Goal: Task Accomplishment & Management: Manage account settings

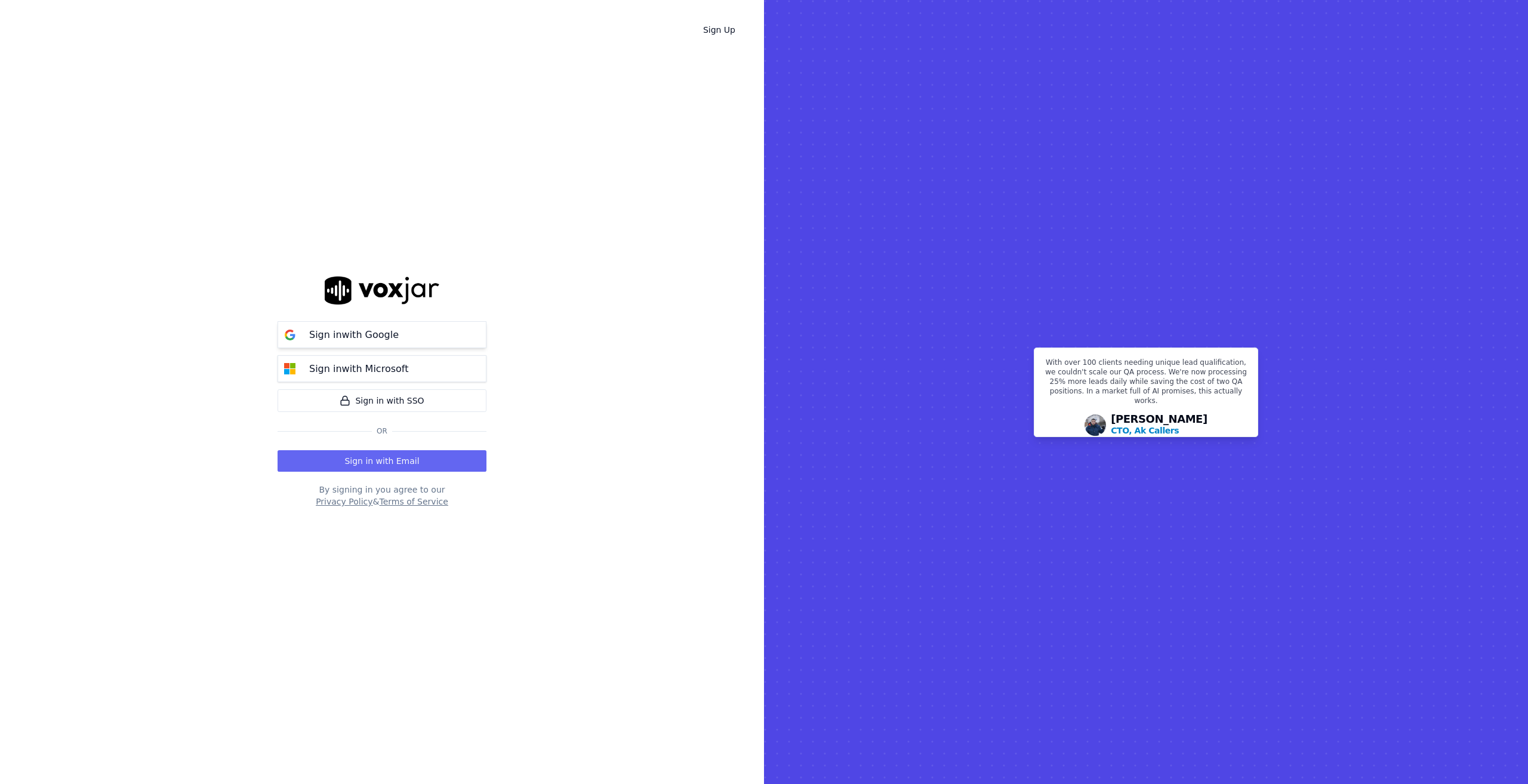
click at [391, 338] on p "Sign in with Google" at bounding box center [354, 334] width 89 height 14
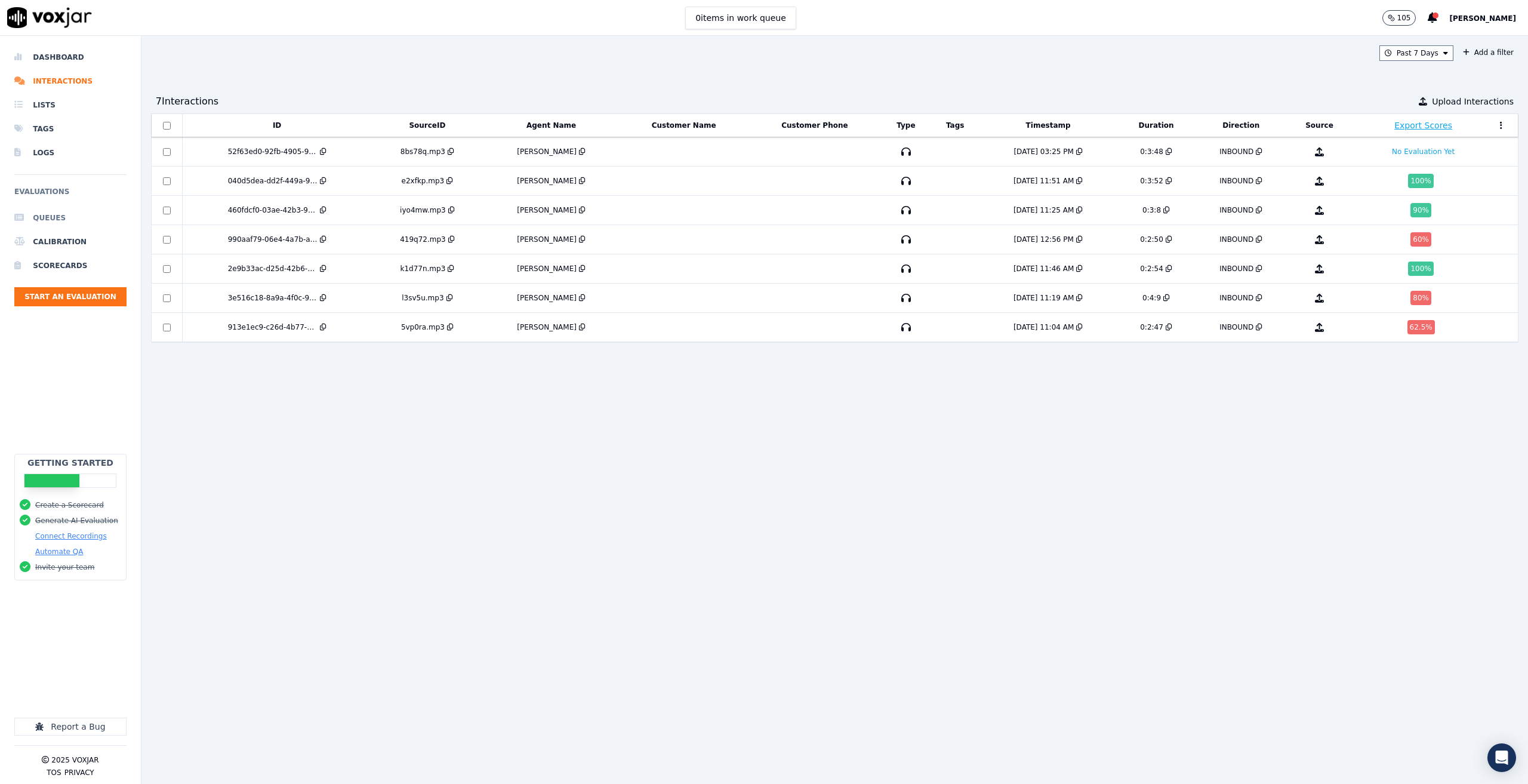
click at [55, 216] on li "Queues" at bounding box center [70, 218] width 112 height 24
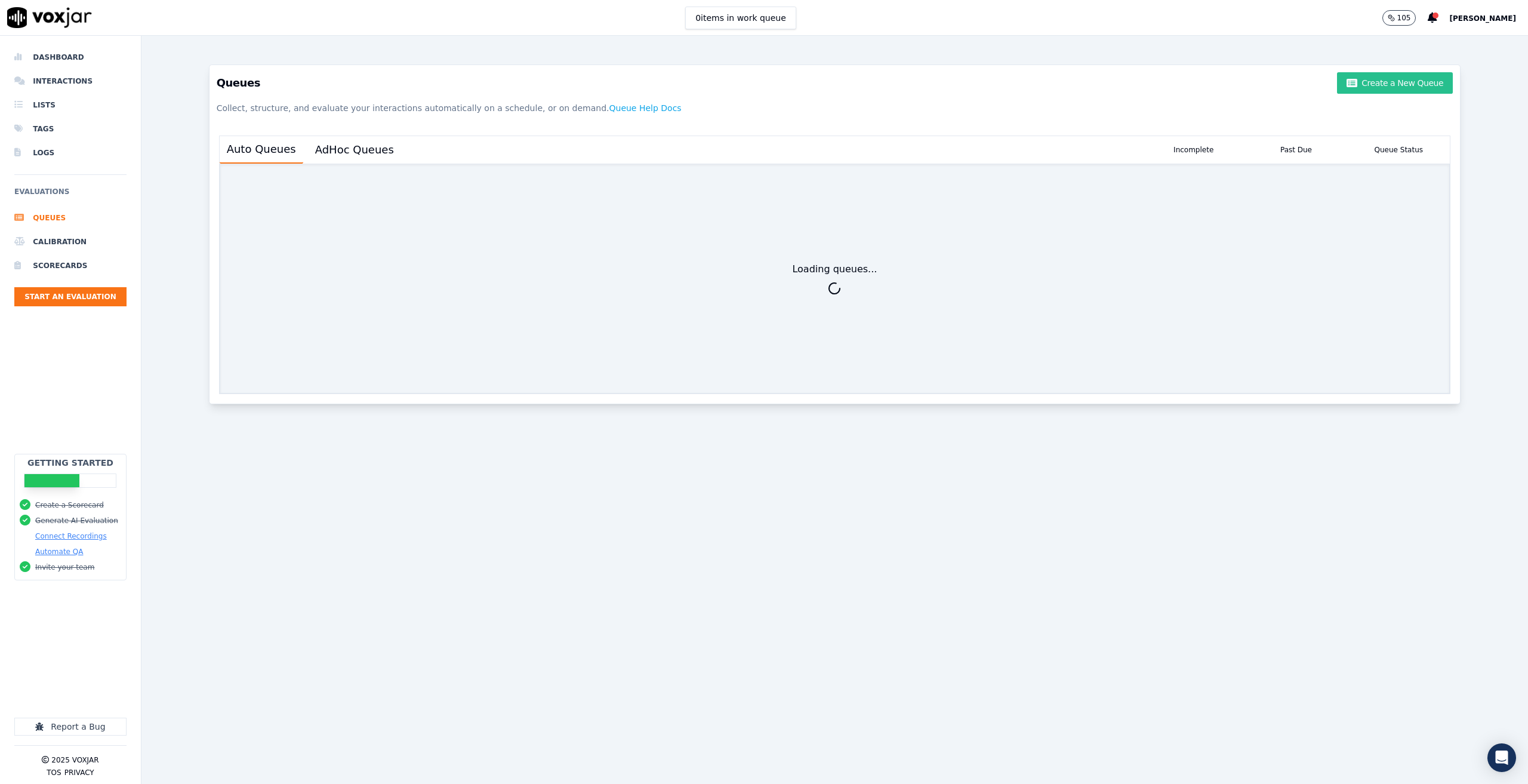
click at [1366, 73] on button "Create a New Queue" at bounding box center [1395, 83] width 116 height 21
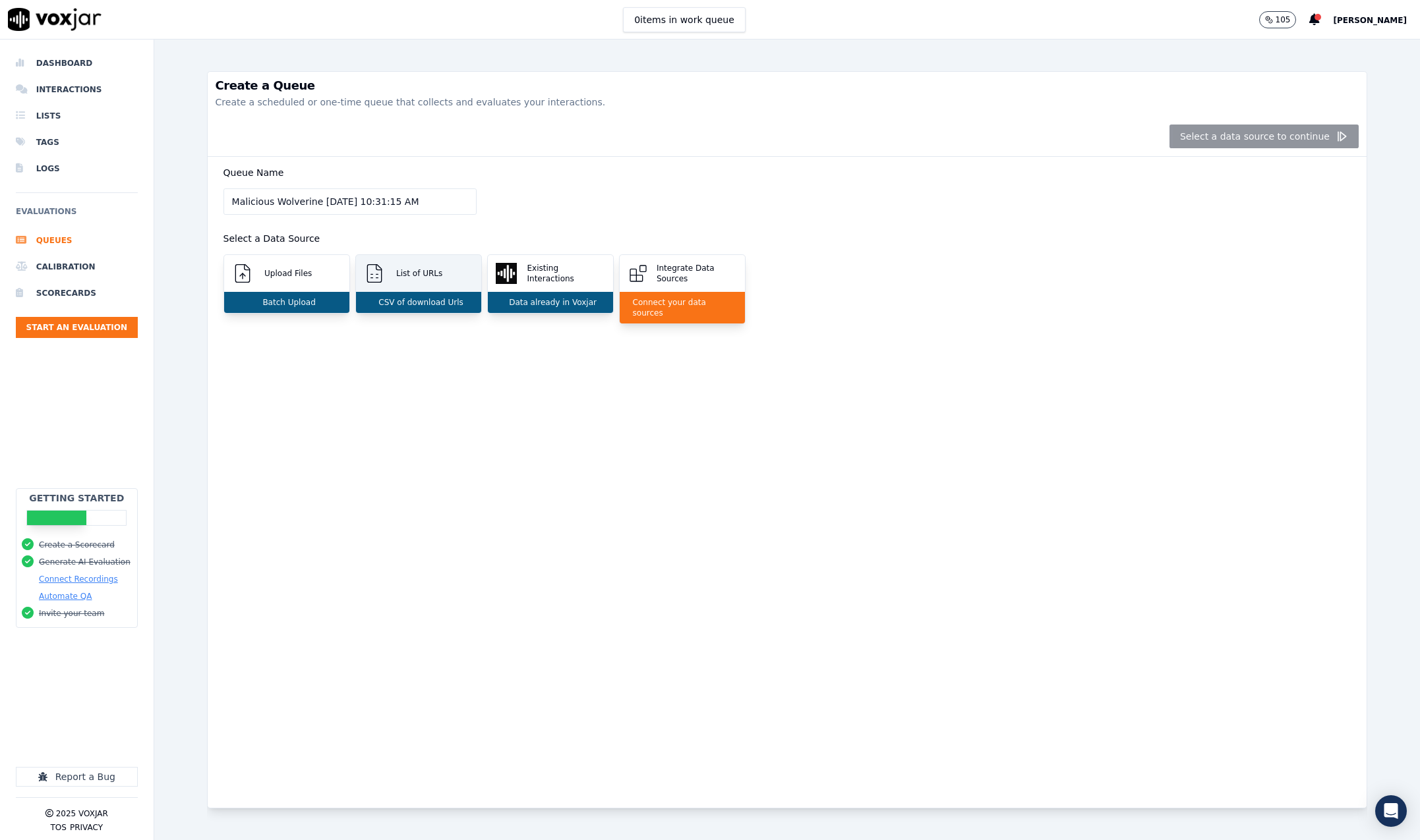
click at [409, 282] on div "List of URLs" at bounding box center [418, 273] width 125 height 36
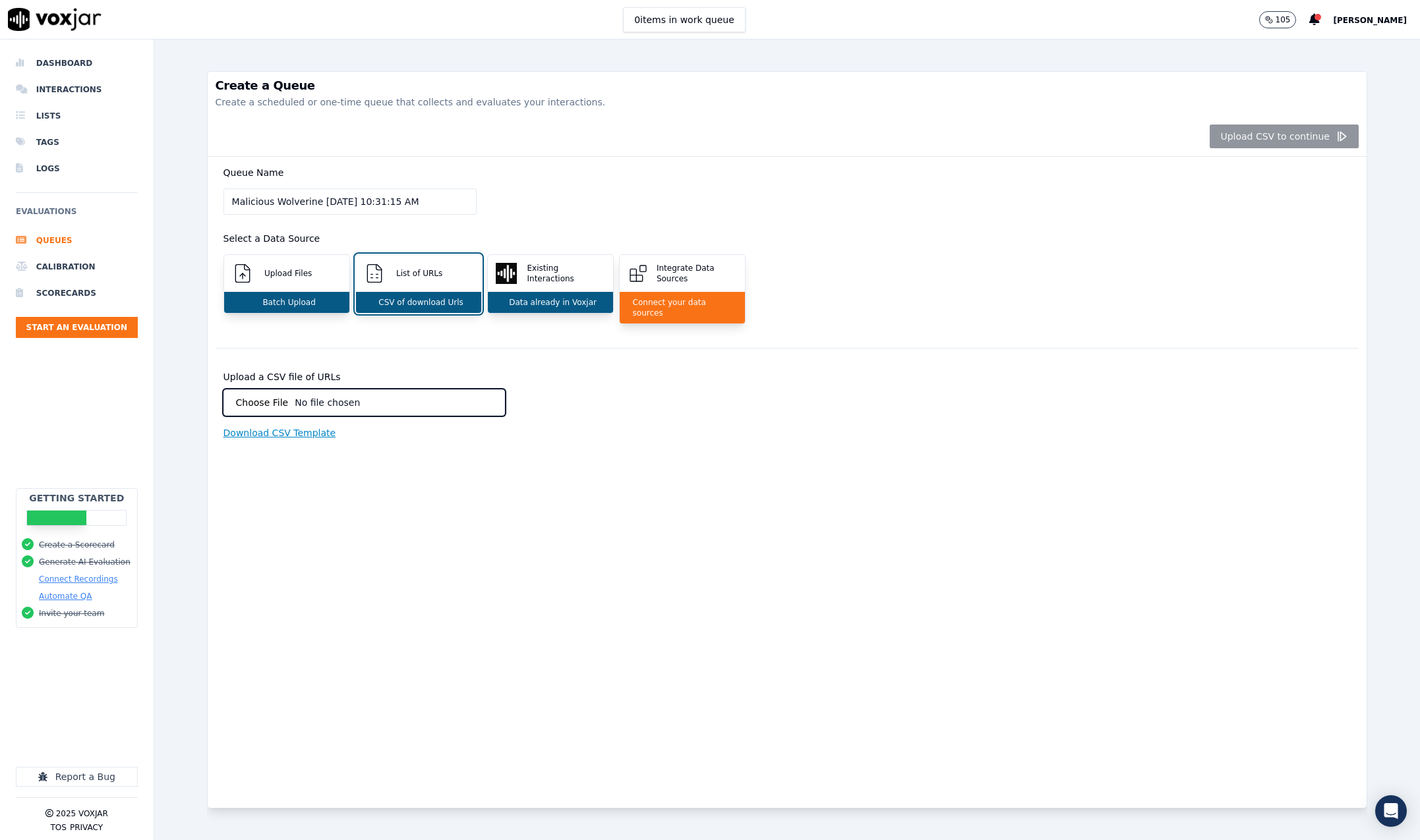
type input "C:\fakepath\drive-download-20250811T143055Z-1-001.zip"
click at [301, 293] on div "Batch Upload" at bounding box center [287, 301] width 125 height 21
click at [445, 396] on input "Upload a CSV file of URLs" at bounding box center [364, 403] width 282 height 27
click at [50, 168] on li "Logs" at bounding box center [77, 168] width 122 height 27
click at [45, 166] on li "Logs" at bounding box center [77, 168] width 122 height 27
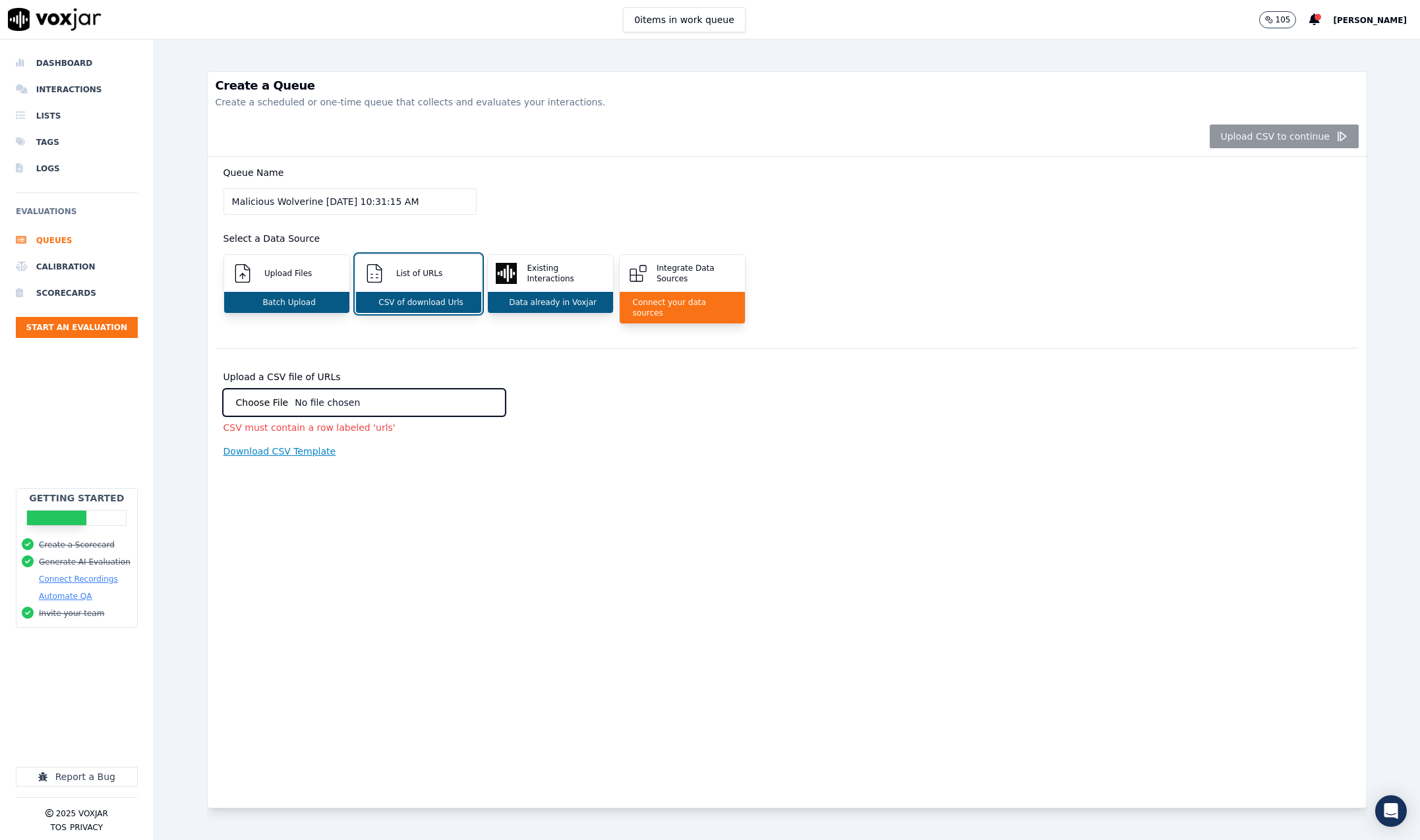
drag, startPoint x: 786, startPoint y: 188, endPoint x: 757, endPoint y: 189, distance: 29.0
drag, startPoint x: 706, startPoint y: 195, endPoint x: 712, endPoint y: 196, distance: 6.1
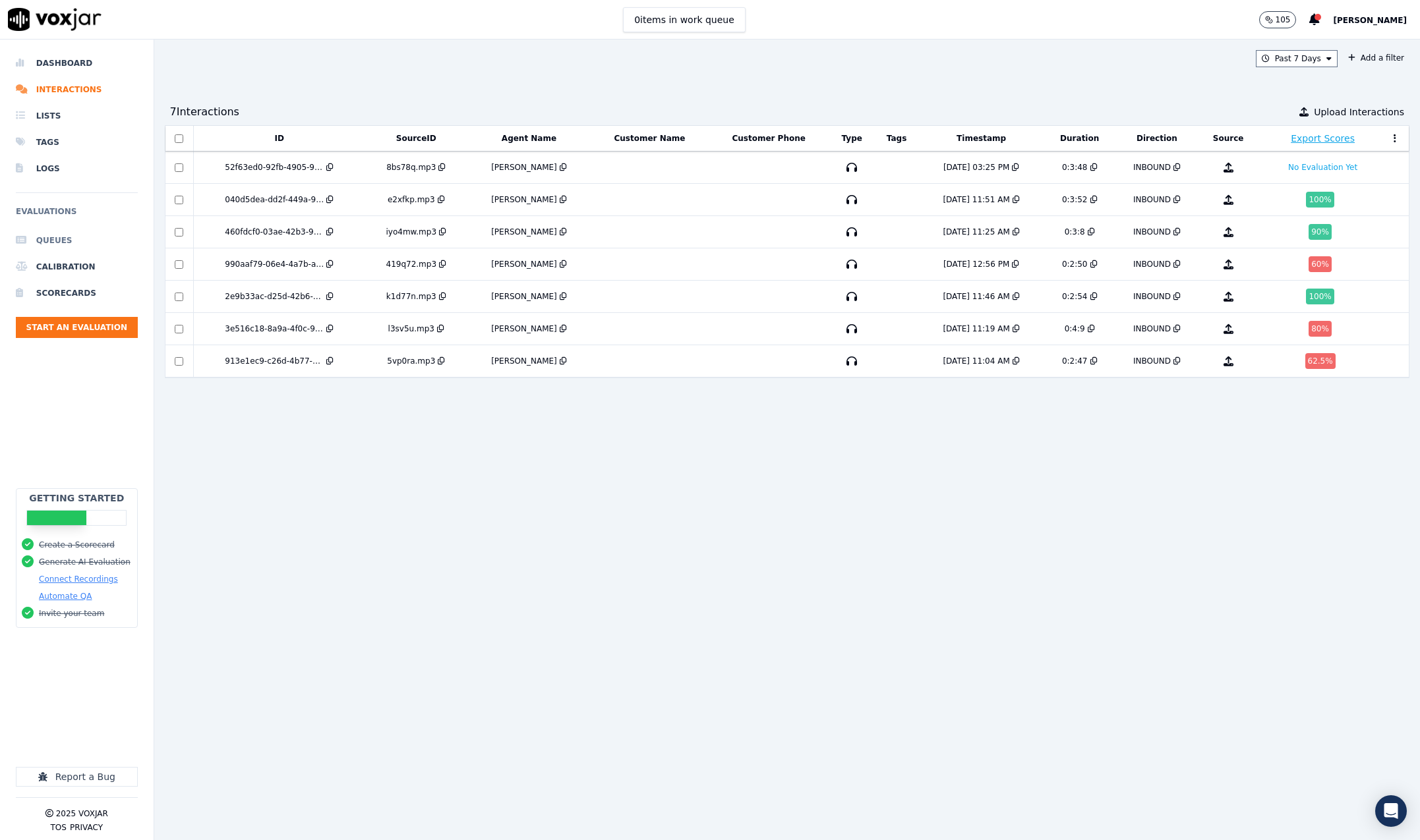
click at [61, 248] on li "Queues" at bounding box center [77, 240] width 122 height 27
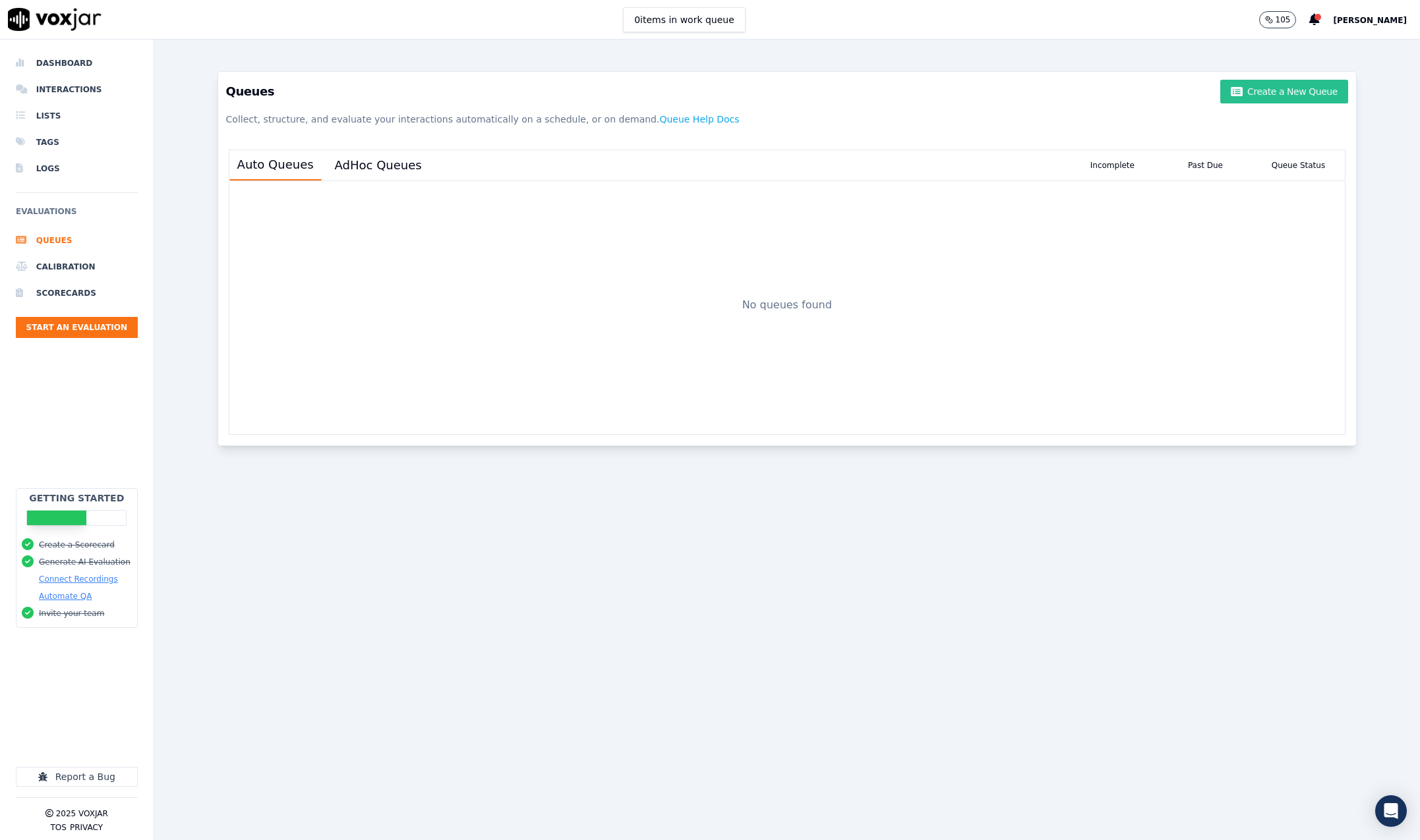
click at [1260, 89] on button "Create a New Queue" at bounding box center [1284, 92] width 128 height 24
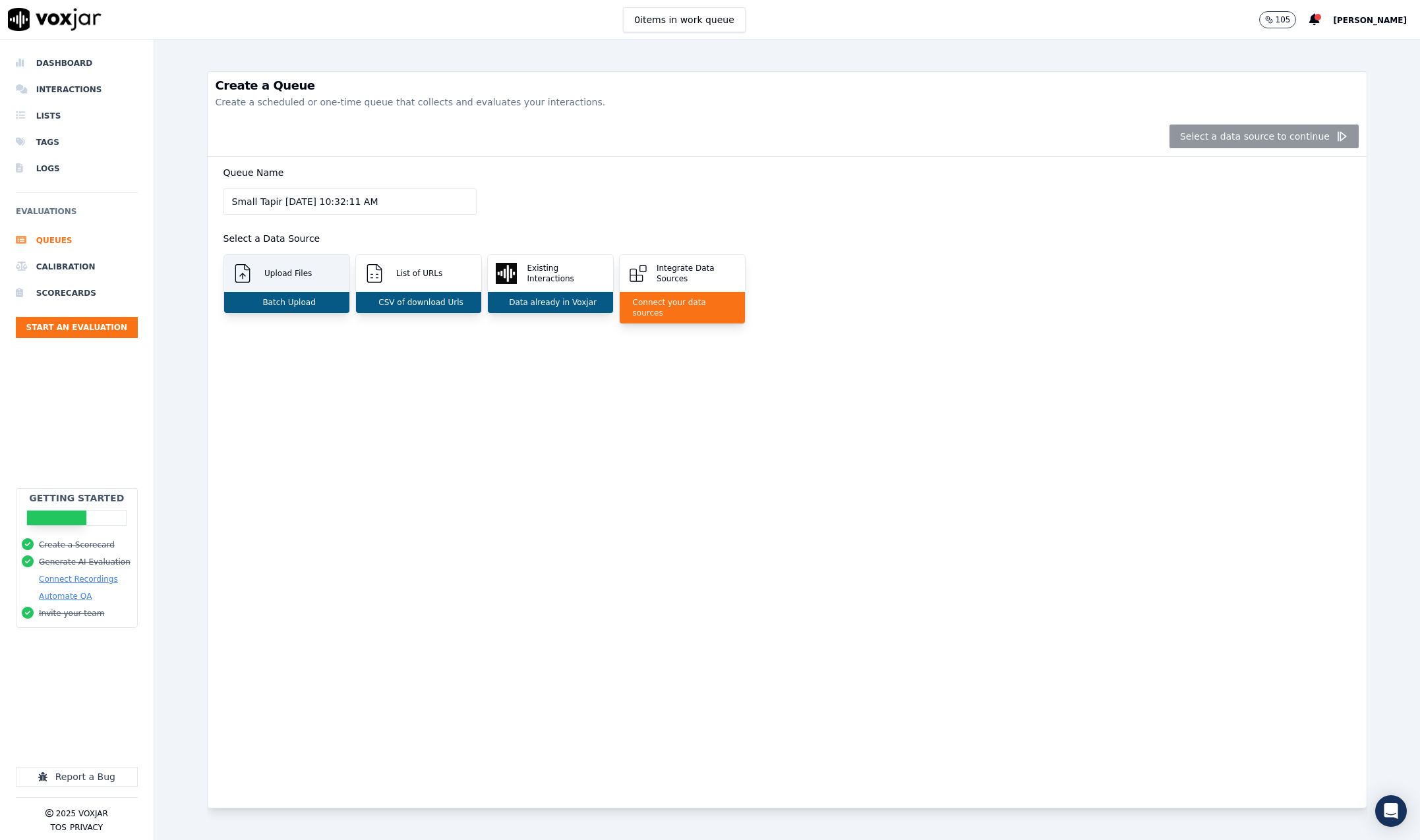
click at [275, 268] on div "Upload Files" at bounding box center [287, 273] width 125 height 36
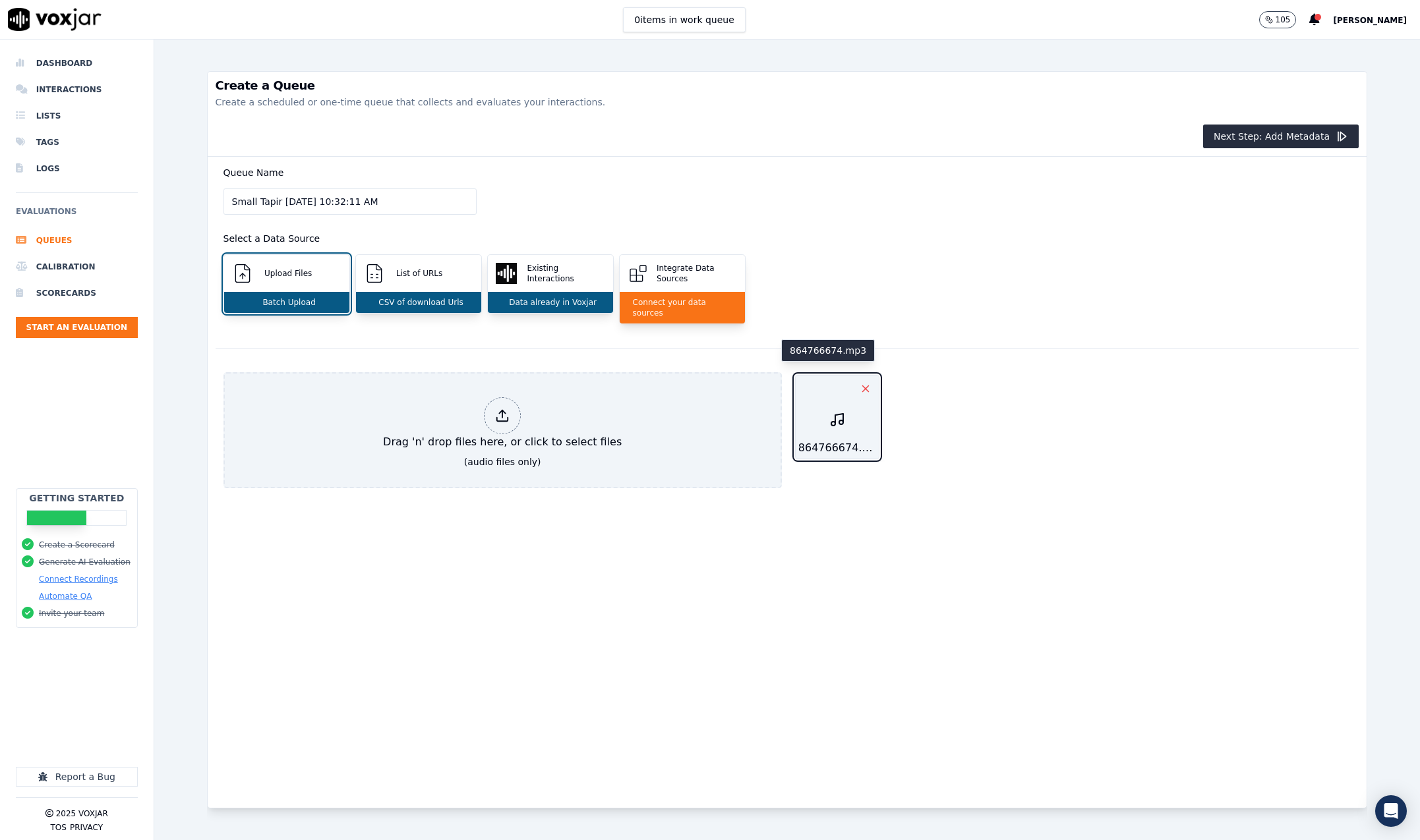
click at [852, 375] on button "button" at bounding box center [865, 388] width 27 height 27
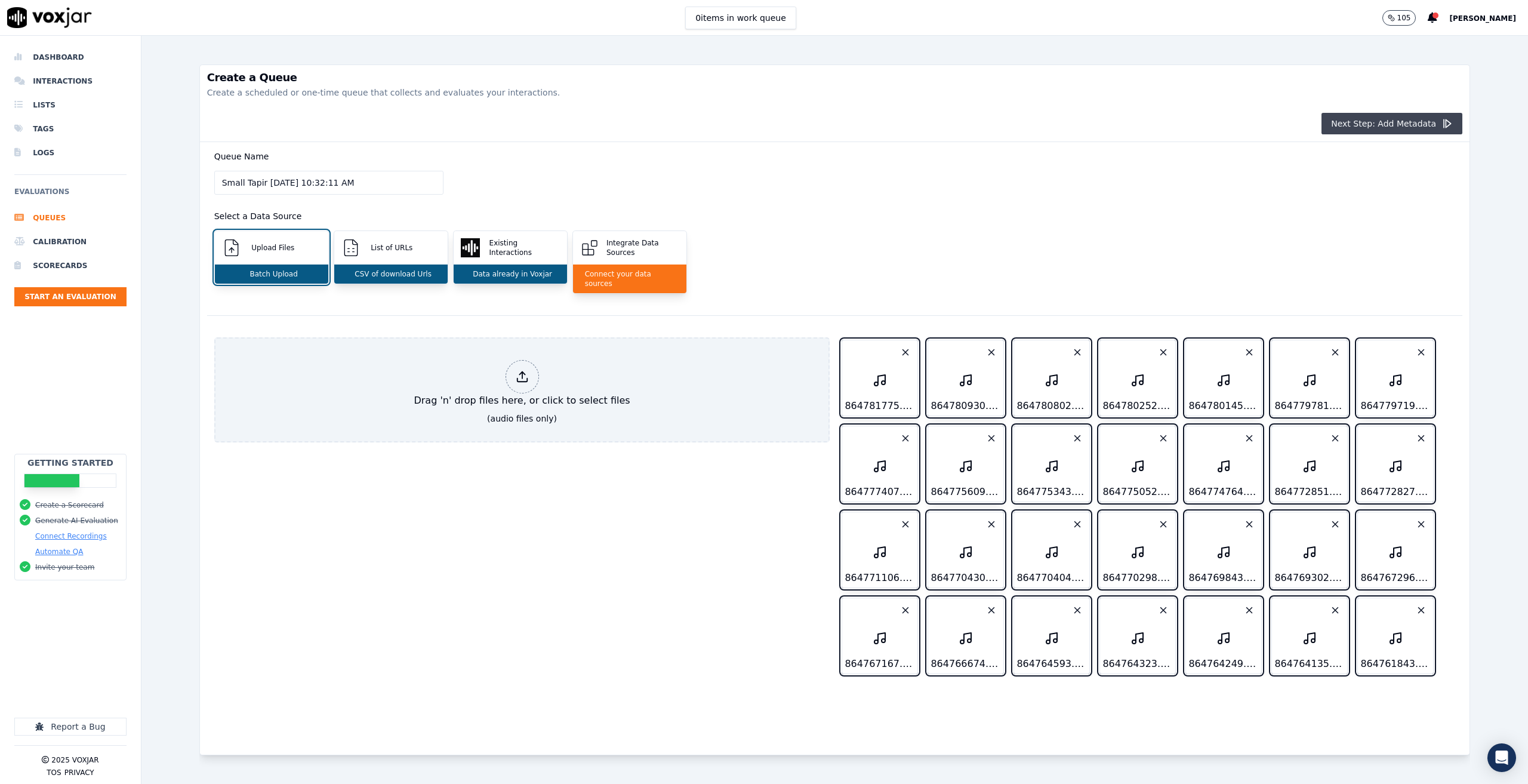
click at [1285, 124] on button "Next Step: Add Metadata" at bounding box center [1392, 123] width 141 height 21
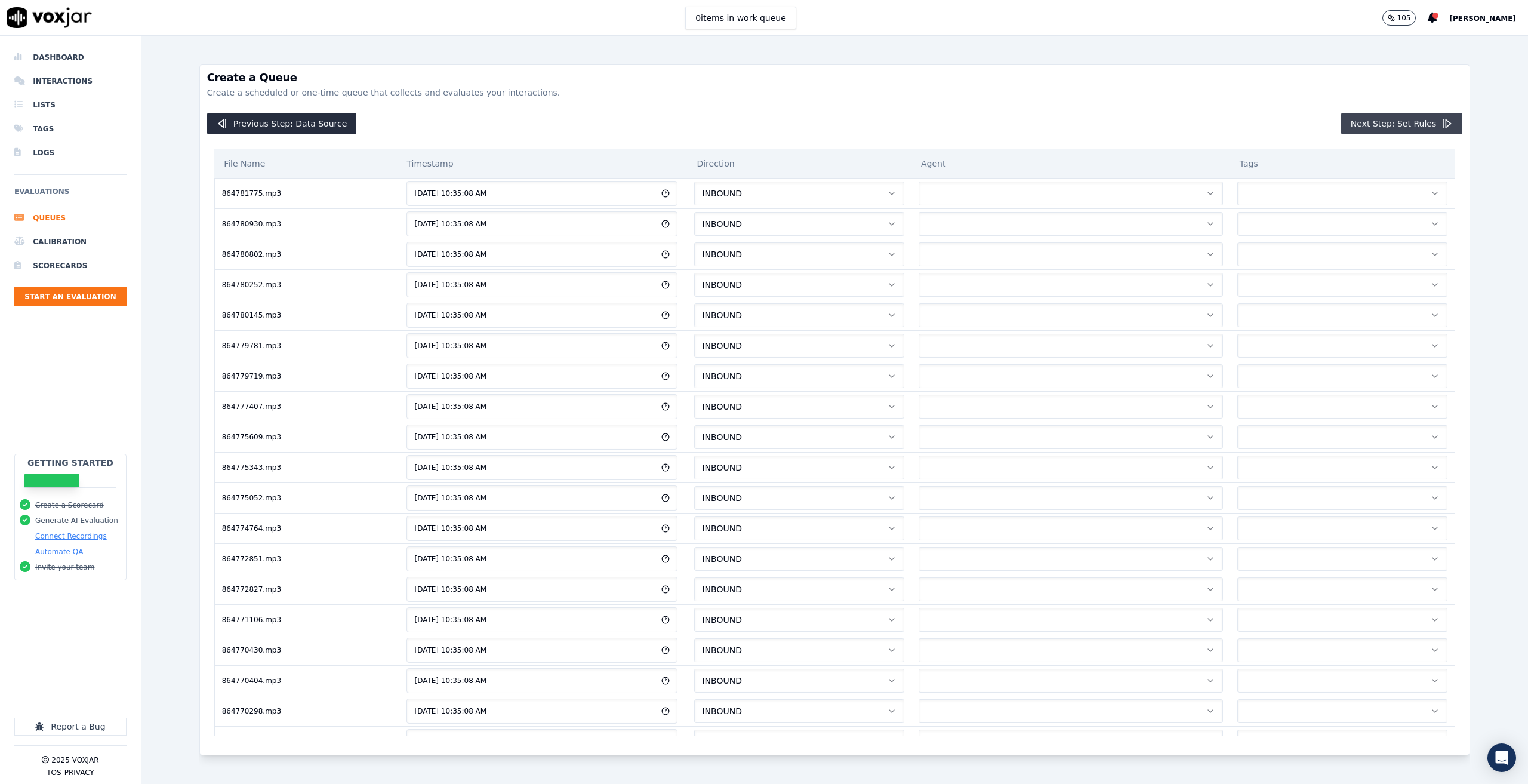
click at [1285, 118] on button "Next Step: Set Rules" at bounding box center [1402, 123] width 121 height 21
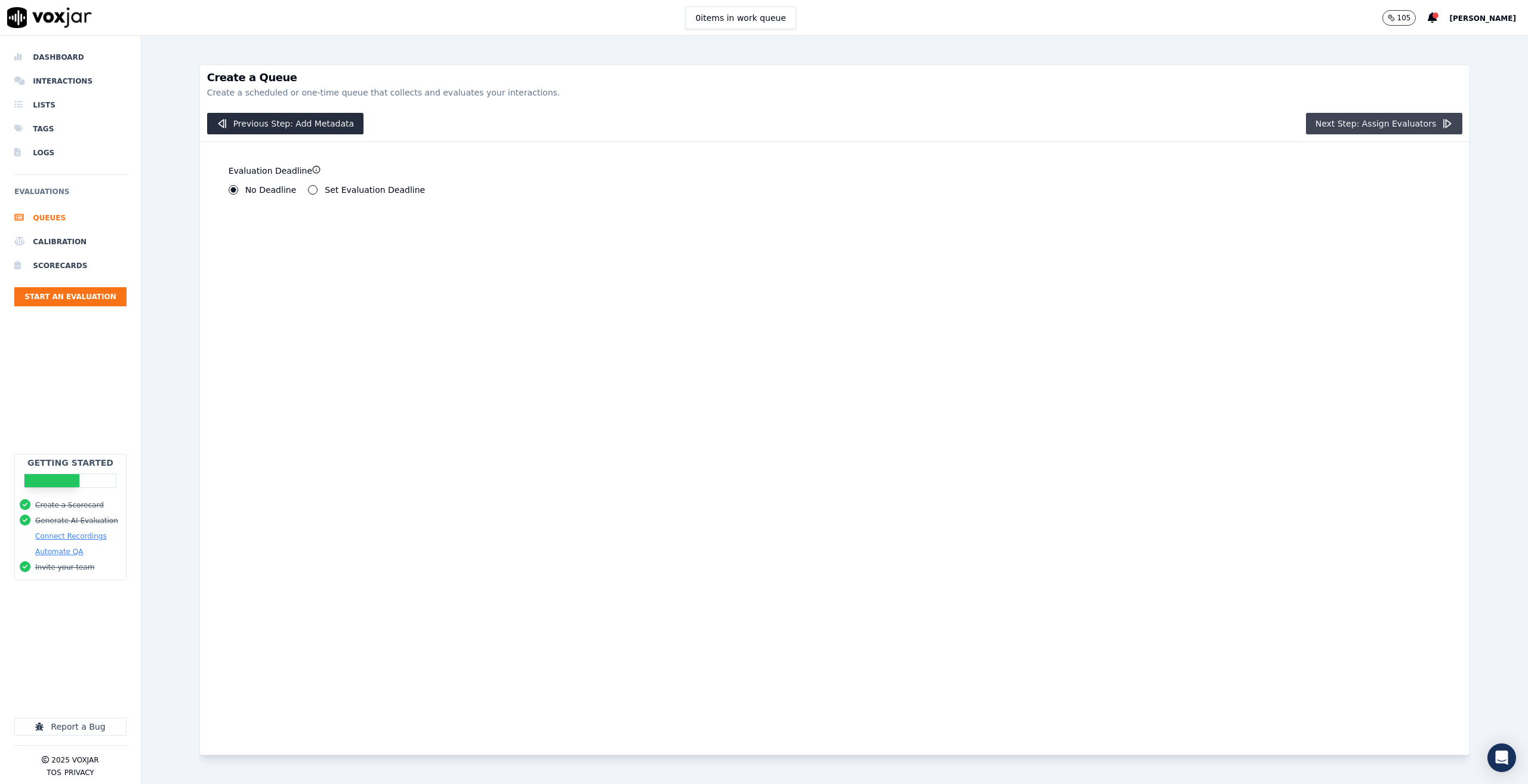
click at [1285, 122] on button "Next Step: Assign Evaluators" at bounding box center [1384, 123] width 157 height 21
click at [303, 195] on button "Human Evaluators" at bounding box center [308, 192] width 10 height 10
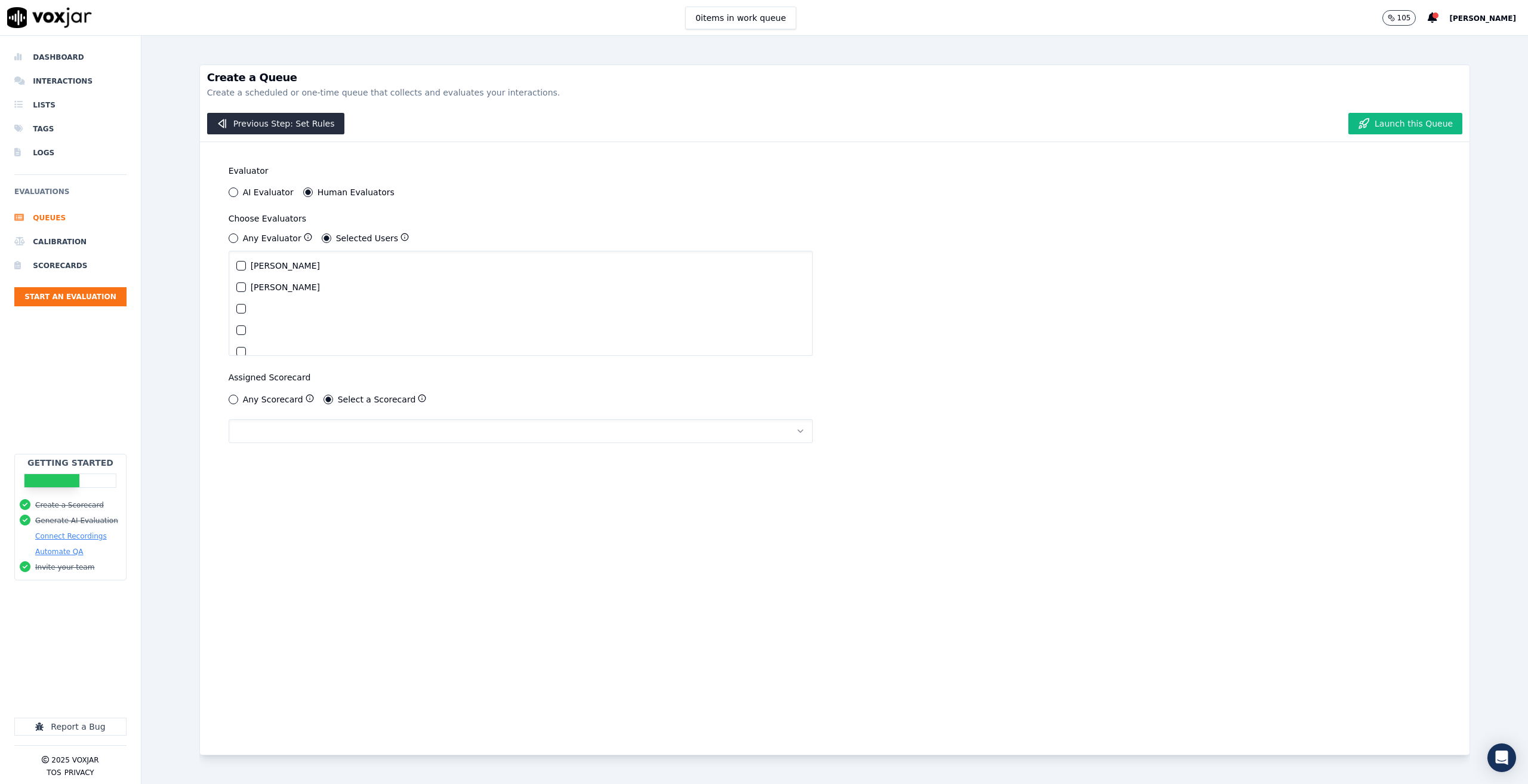
click at [239, 266] on div "button" at bounding box center [241, 265] width 8 height 8
click at [1285, 128] on button "Launch this Queue" at bounding box center [1406, 123] width 114 height 21
click at [385, 422] on button "button" at bounding box center [521, 431] width 585 height 24
click at [366, 458] on div "Inbound call scorecard" at bounding box center [514, 462] width 557 height 19
click at [1285, 121] on button "Launch this Queue" at bounding box center [1406, 123] width 114 height 21
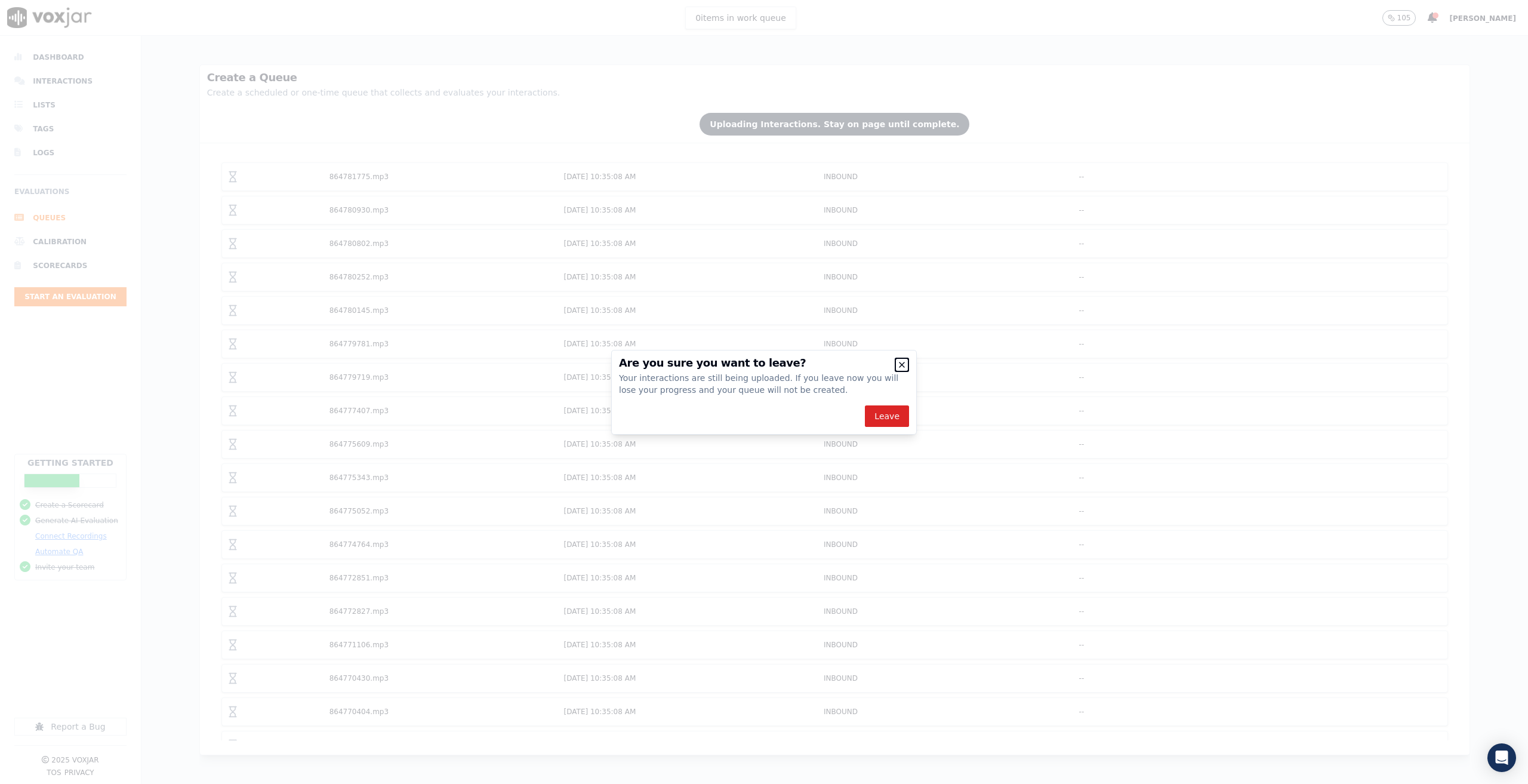
click at [902, 360] on icon "button" at bounding box center [902, 365] width 10 height 10
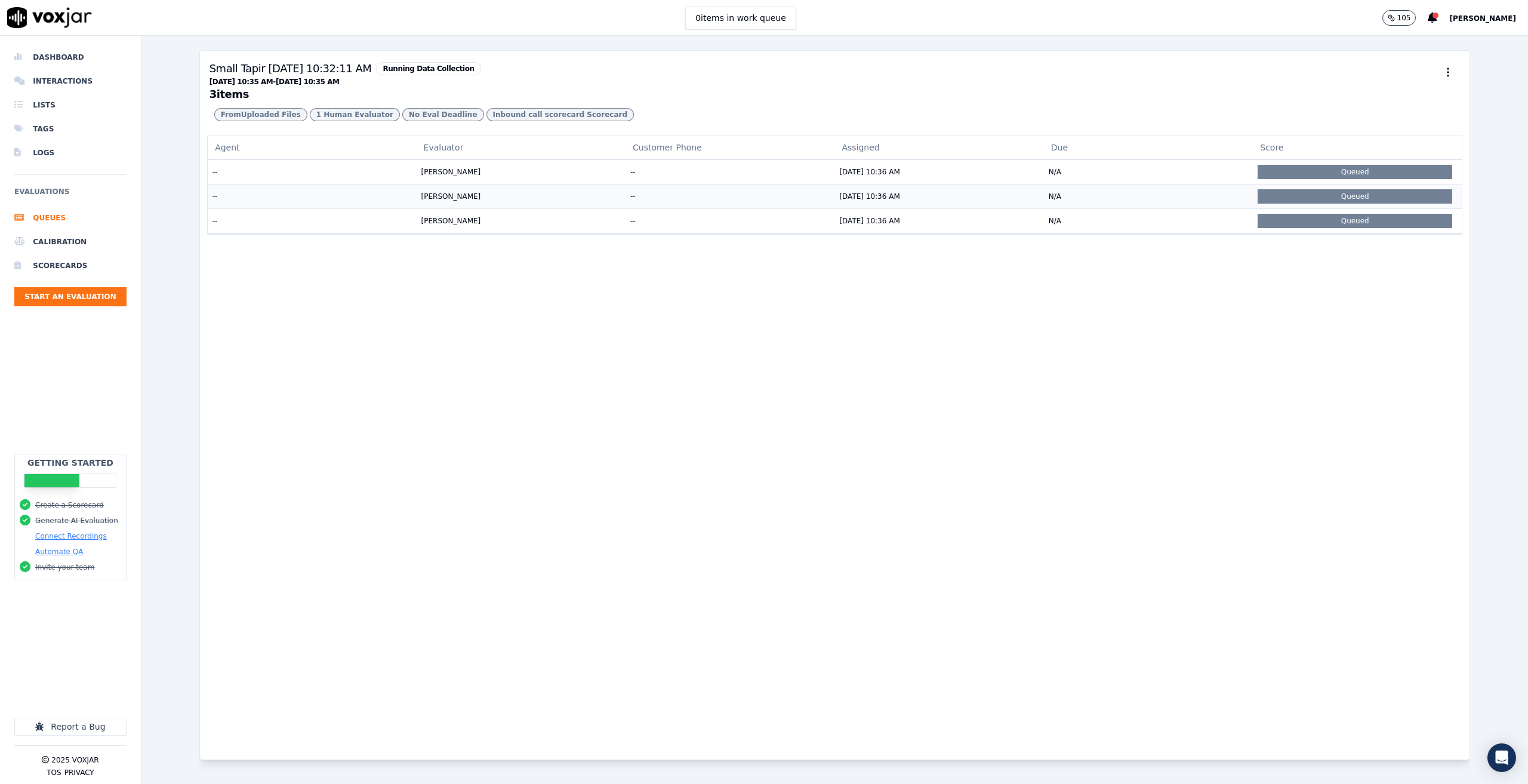
click at [882, 209] on td "08/11/2025 10:36 AM" at bounding box center [939, 195] width 209 height 24
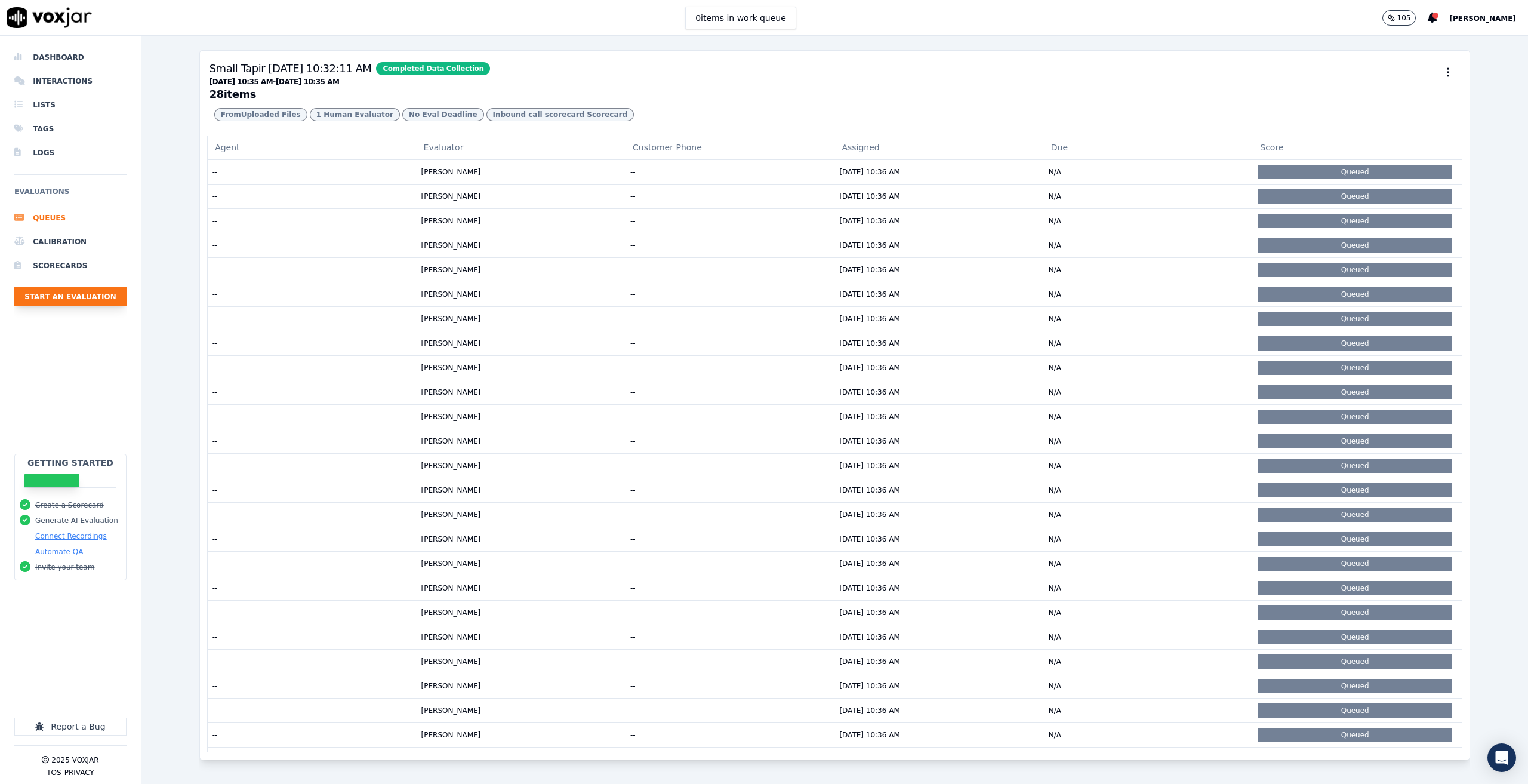
click at [68, 296] on button "Start an Evaluation" at bounding box center [70, 296] width 112 height 19
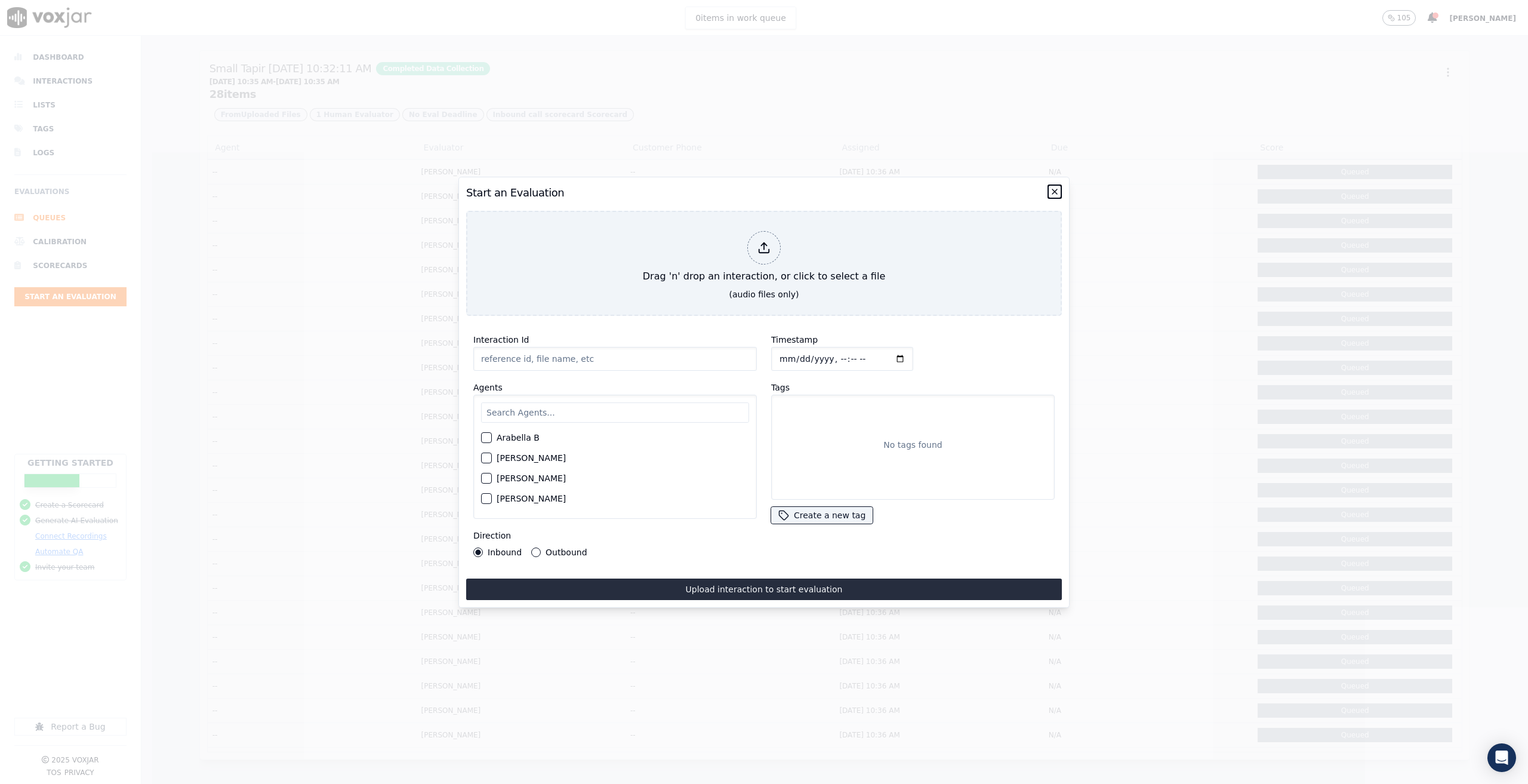
click at [1053, 189] on icon "button" at bounding box center [1054, 191] width 4 height 4
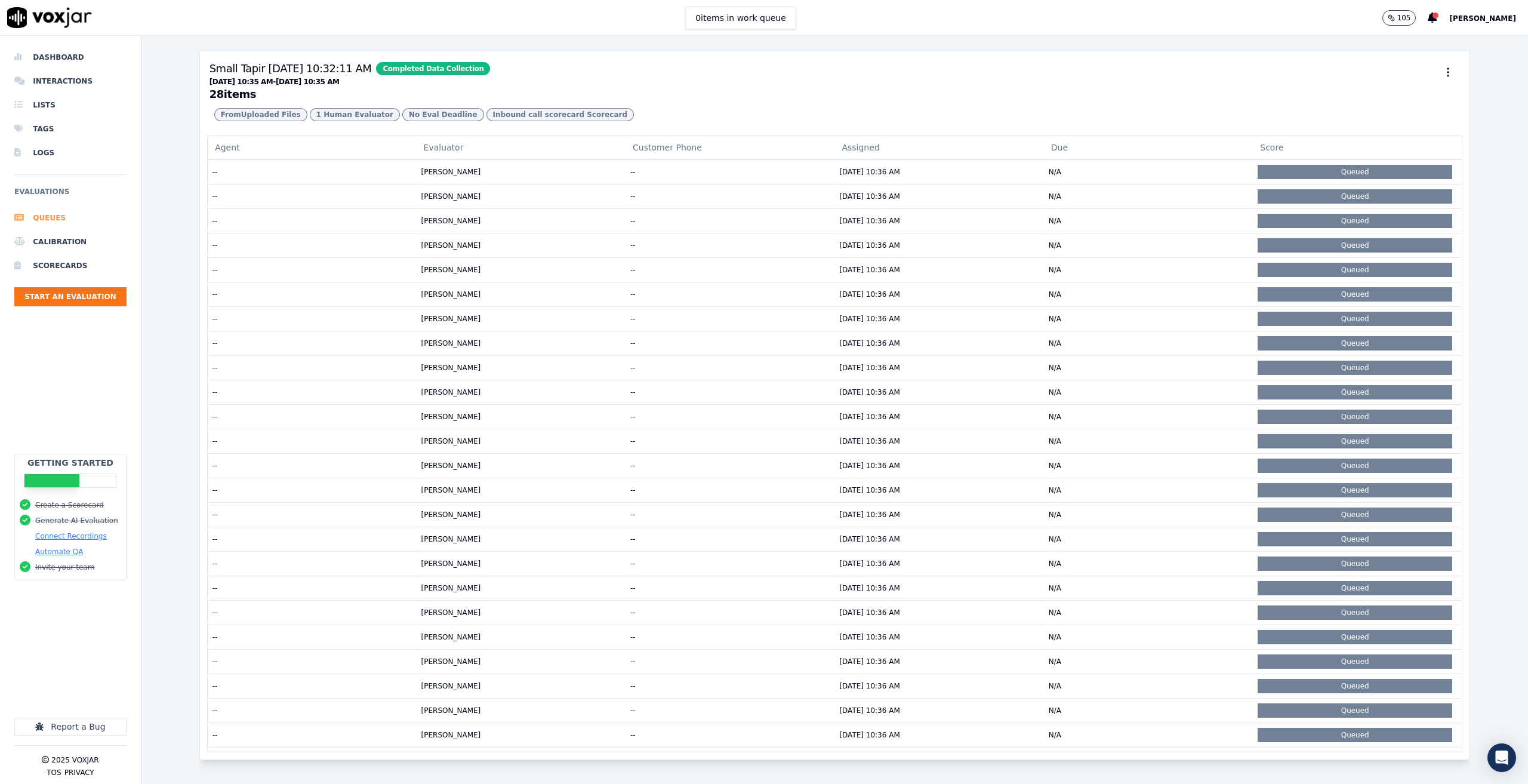
click at [37, 221] on li "Queues" at bounding box center [70, 218] width 112 height 24
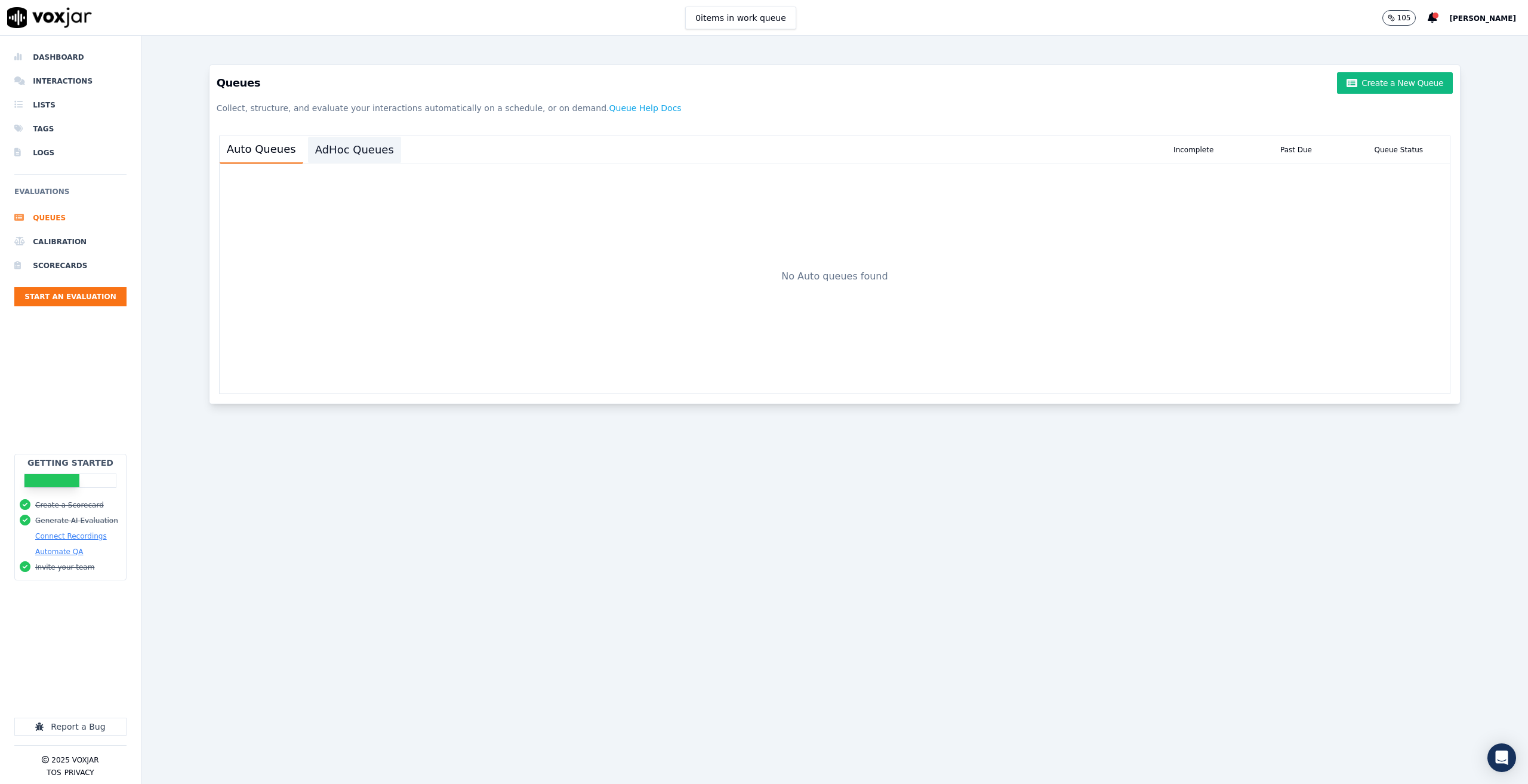
click at [351, 149] on button "AdHoc Queues" at bounding box center [354, 149] width 93 height 26
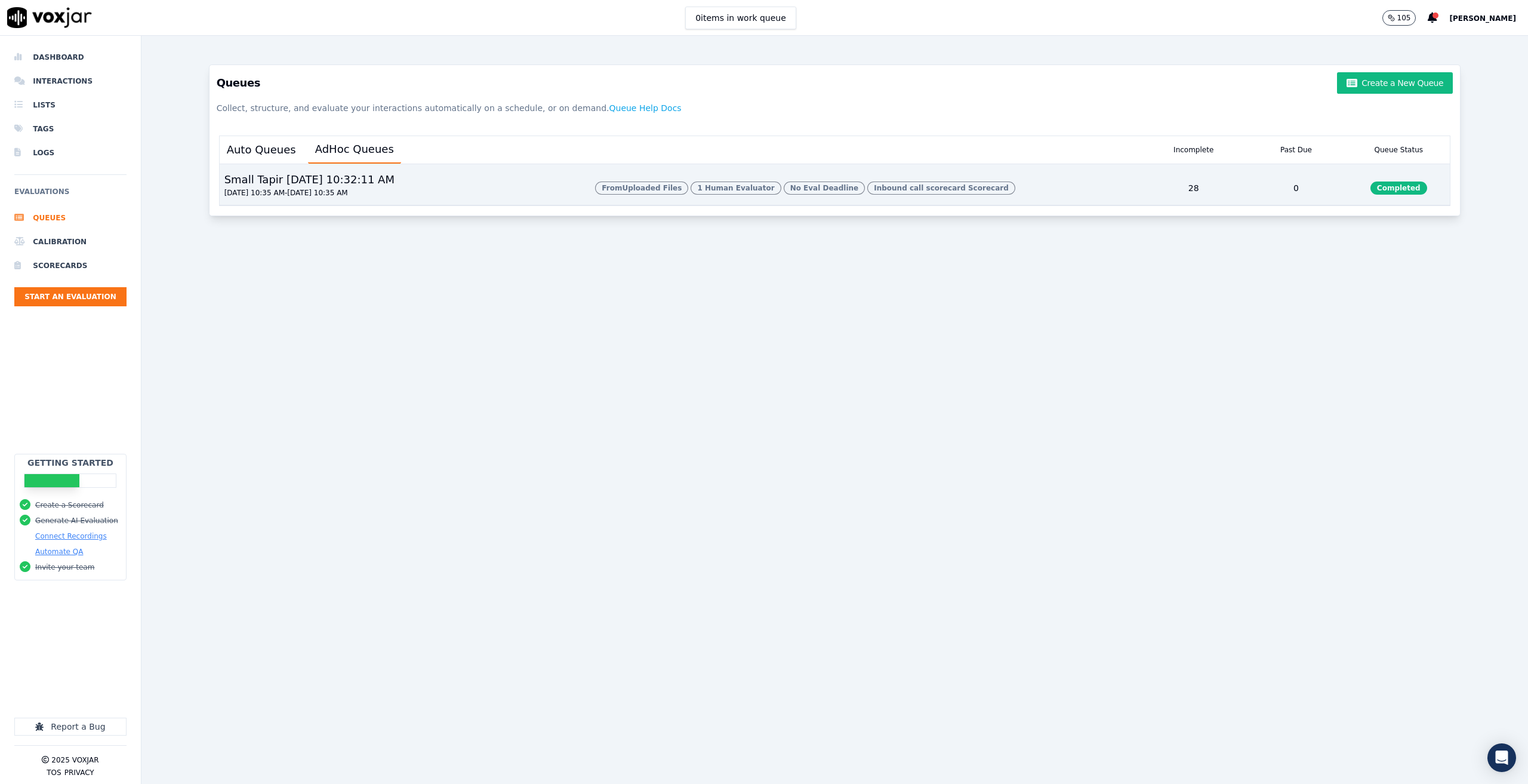
click at [1015, 196] on div "From Uploaded Files 1 Human Evaluator No Eval Deadline Inbound call scorecard S…" at bounding box center [866, 187] width 551 height 33
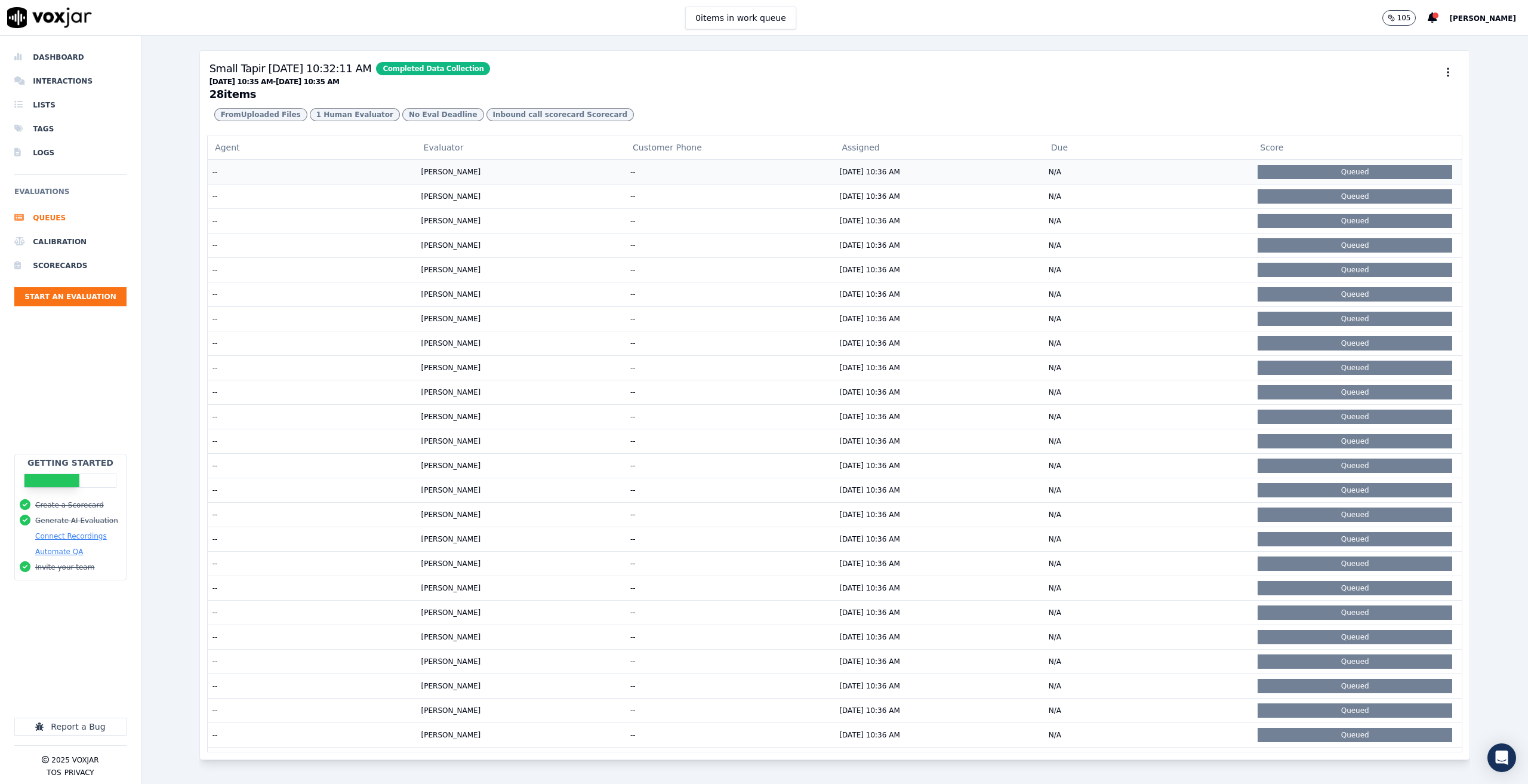
click at [533, 184] on td "Michele" at bounding box center [521, 171] width 209 height 24
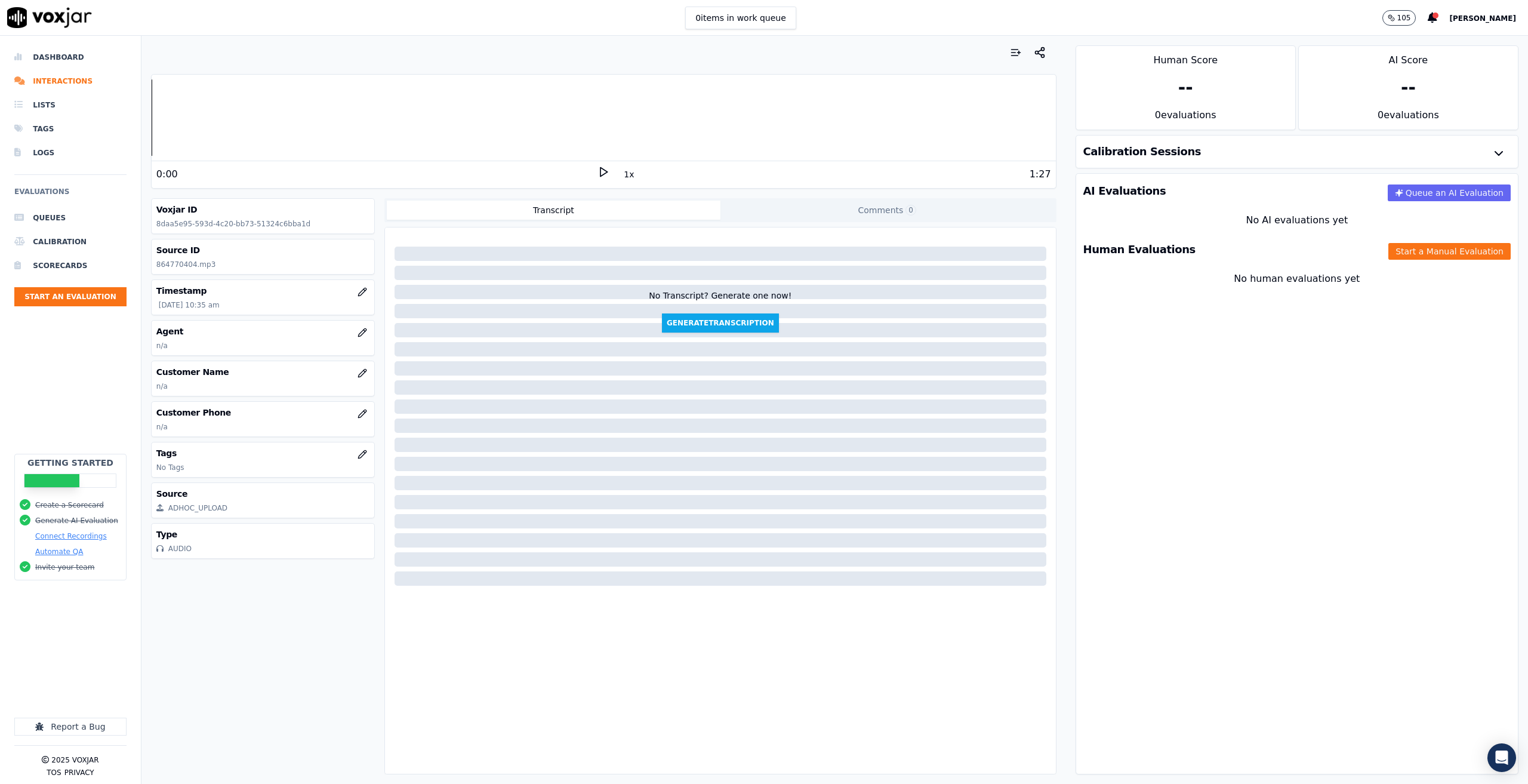
click at [598, 166] on icon at bounding box center [603, 171] width 12 height 12
click at [600, 171] on icon at bounding box center [603, 171] width 12 height 12
click at [1285, 253] on button "Start a Manual Evaluation" at bounding box center [1450, 251] width 122 height 17
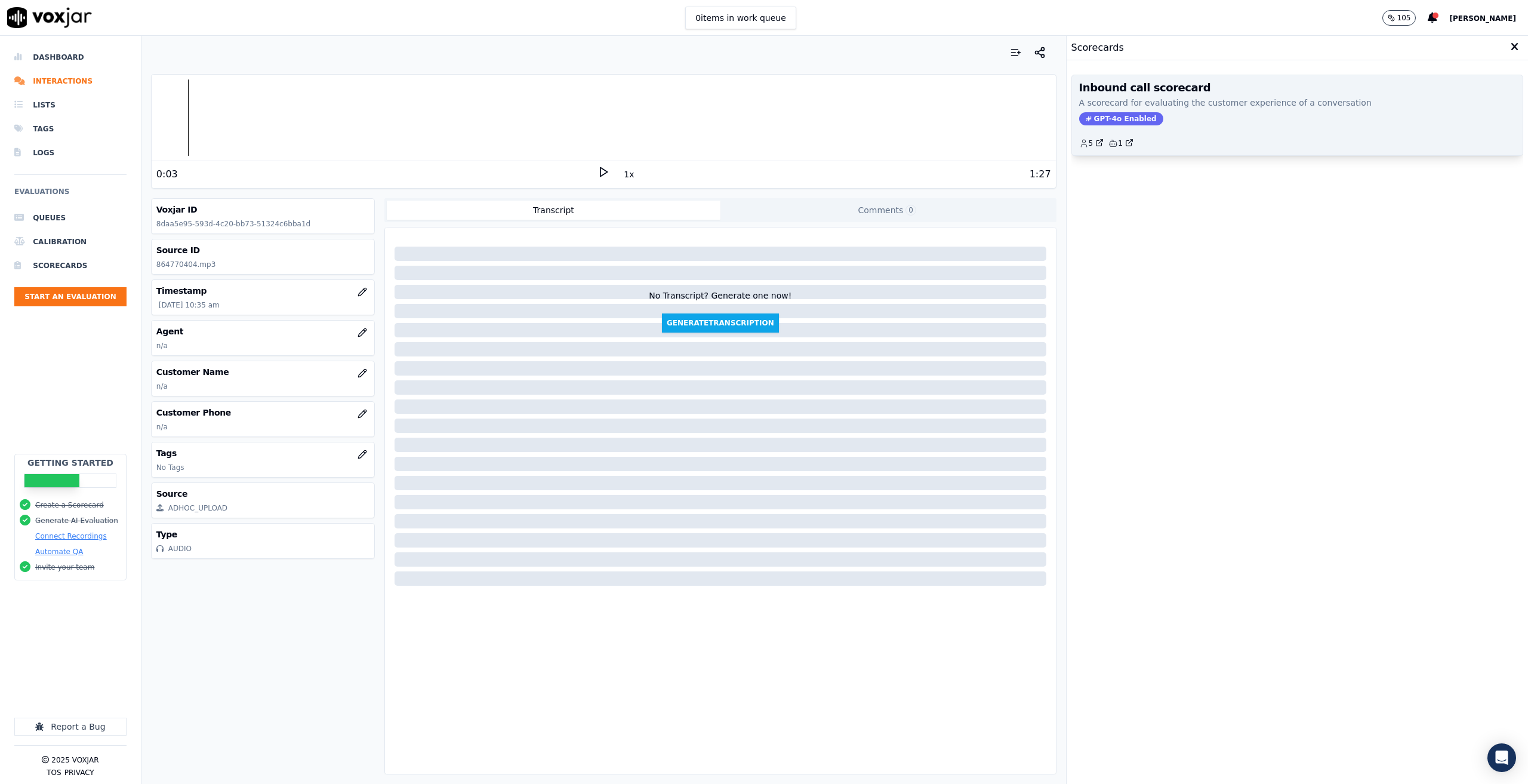
click at [1227, 103] on p "A scorecard for evaluating the customer experience of a conversation" at bounding box center [1297, 102] width 436 height 12
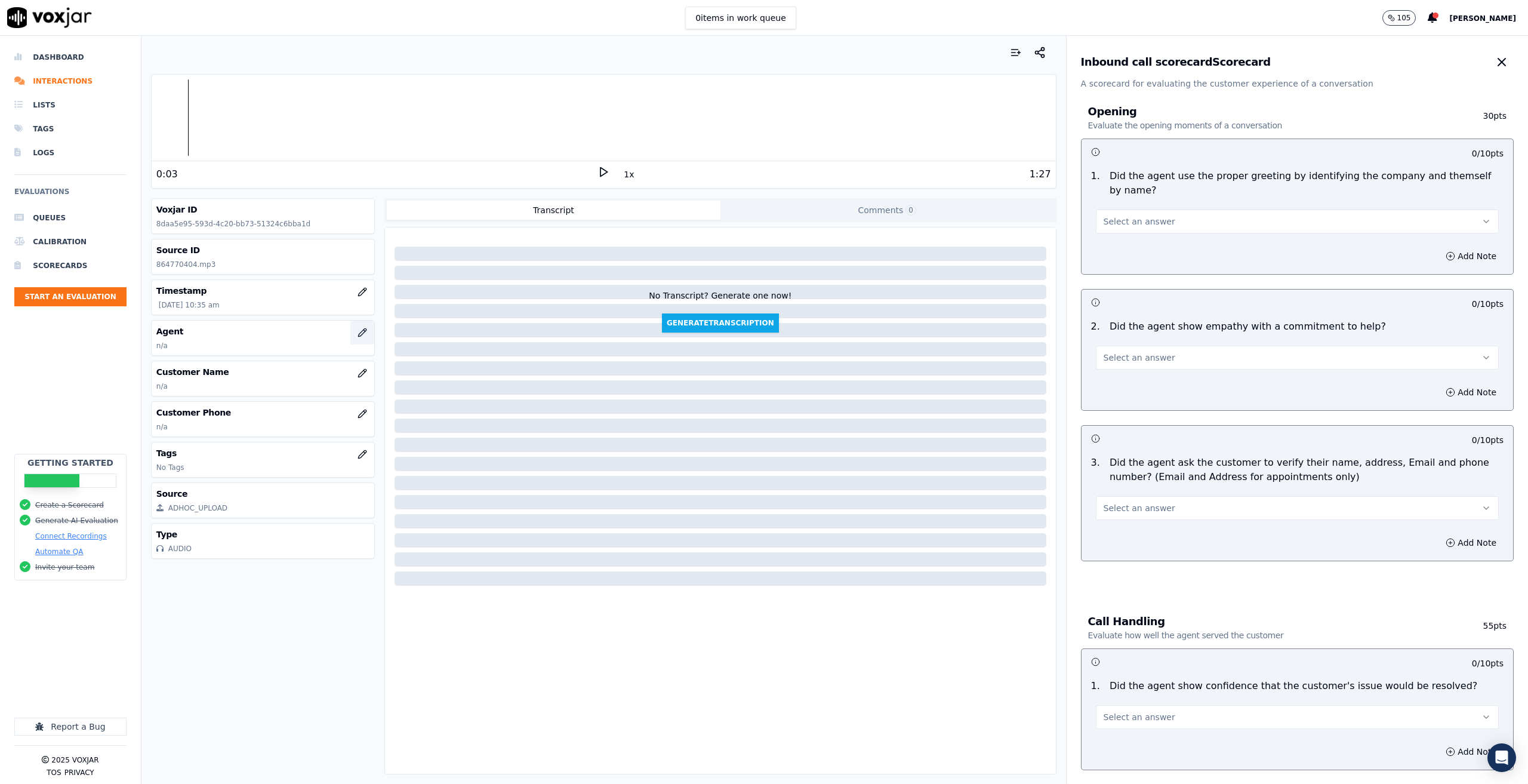
click at [358, 334] on icon "button" at bounding box center [362, 332] width 10 height 10
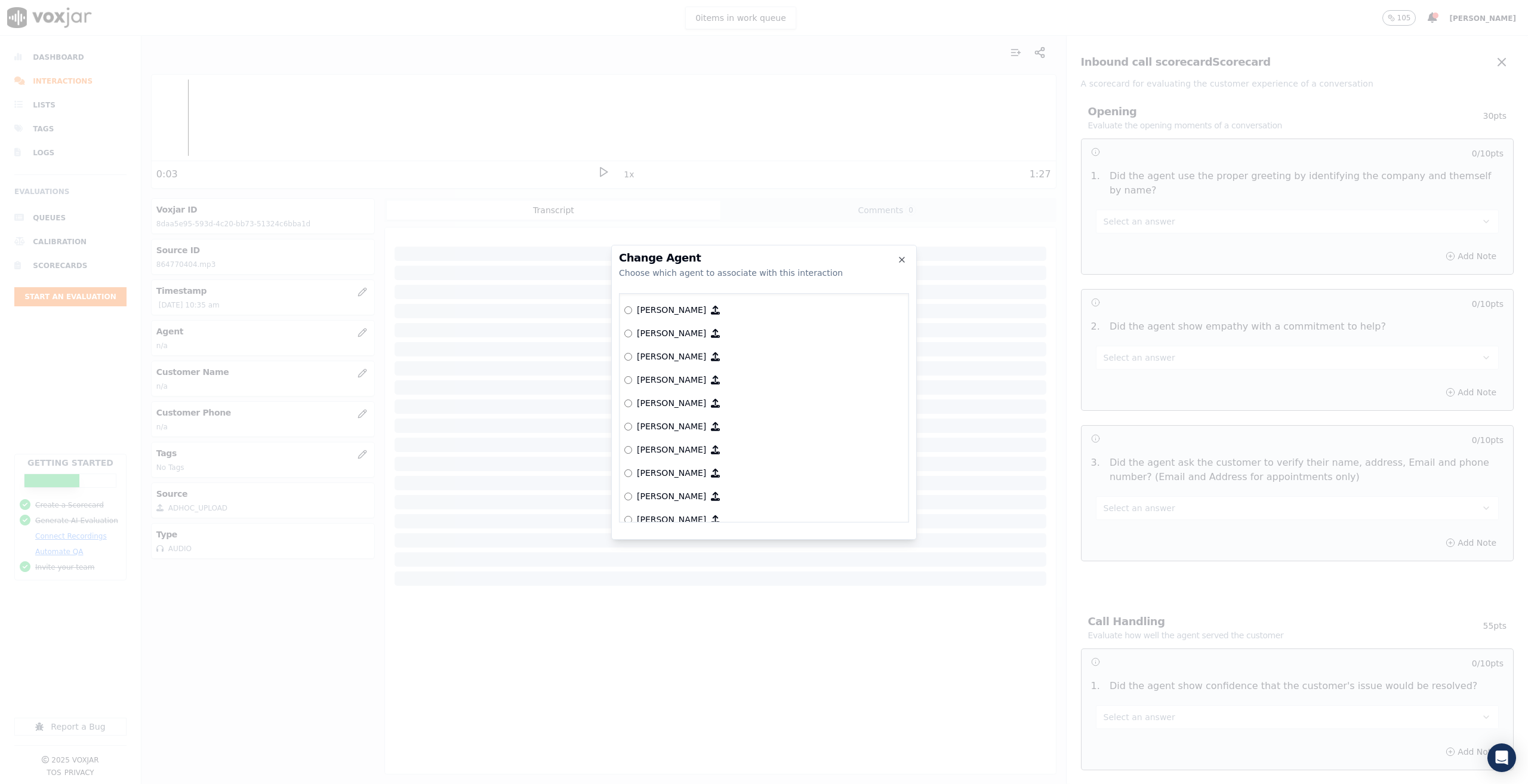
scroll to position [838, 0]
click at [902, 260] on icon "button" at bounding box center [902, 260] width 10 height 10
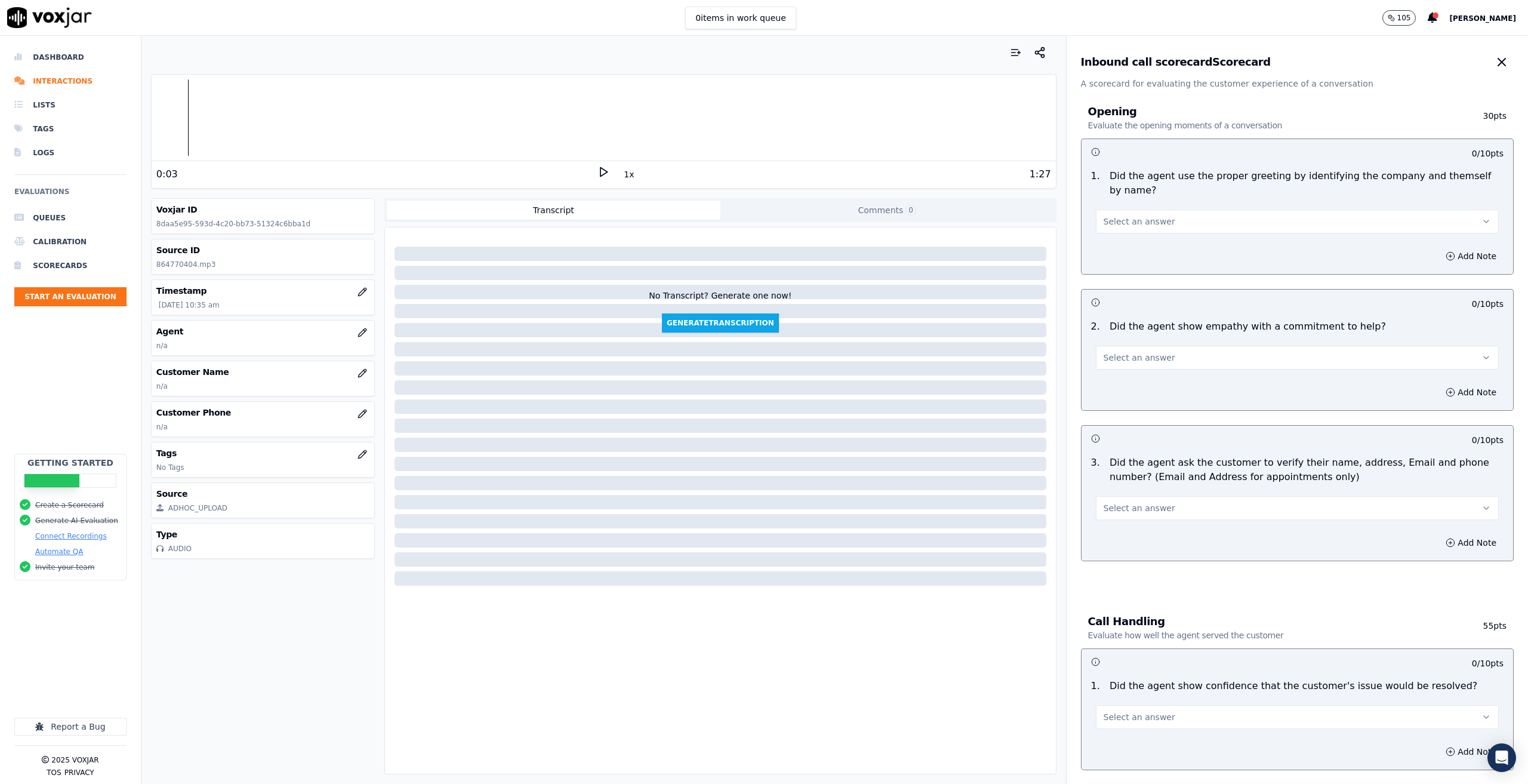
click at [97, 397] on div "Dashboard Interactions Lists Tags Logs Evaluations Queues Calibration Scorecard…" at bounding box center [70, 250] width 112 height 409
click at [1285, 13] on button "Joseph Doane" at bounding box center [1489, 18] width 78 height 14
click at [1285, 37] on div "Settings" at bounding box center [1456, 39] width 128 height 19
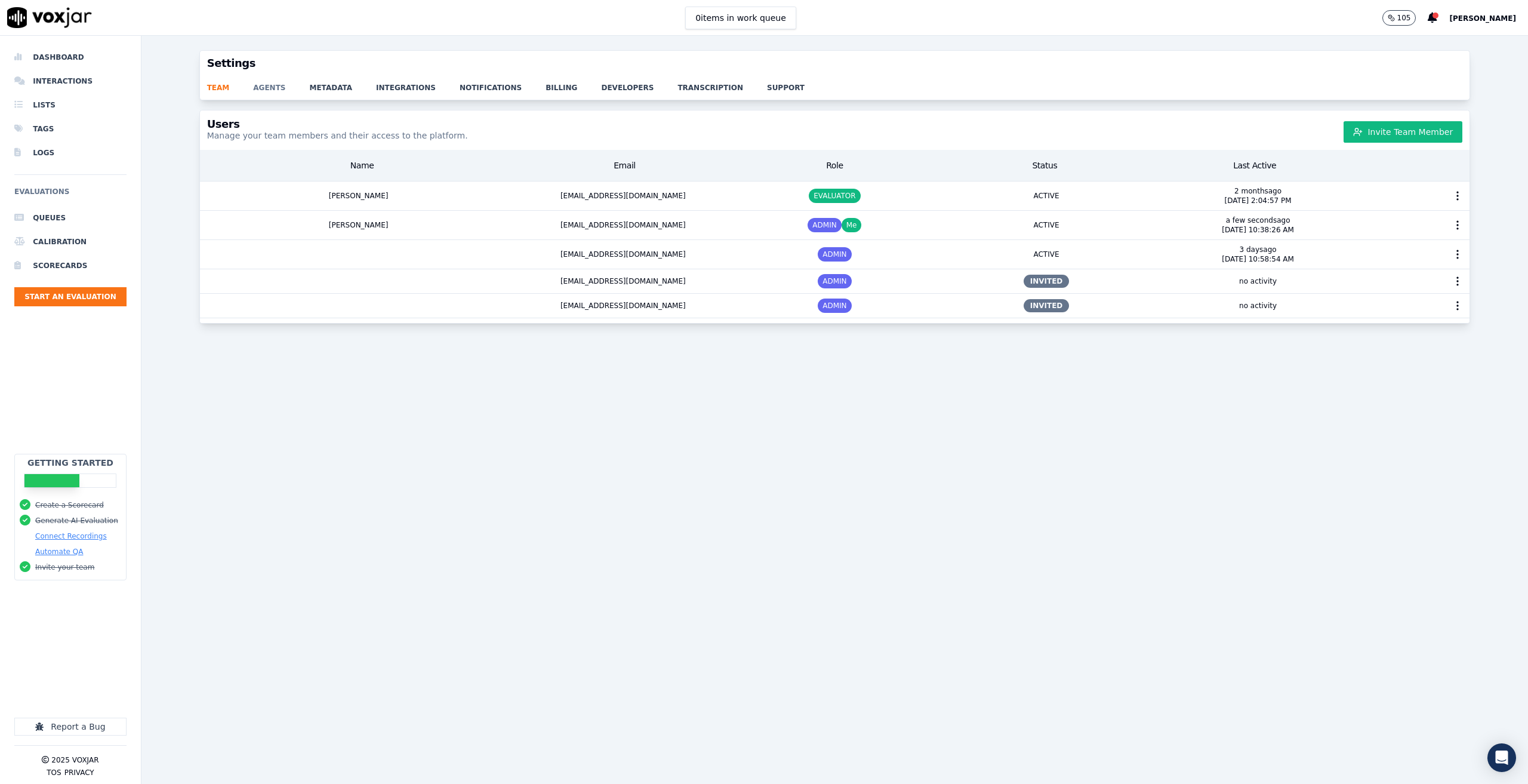
click at [263, 89] on link "agents" at bounding box center [281, 84] width 56 height 17
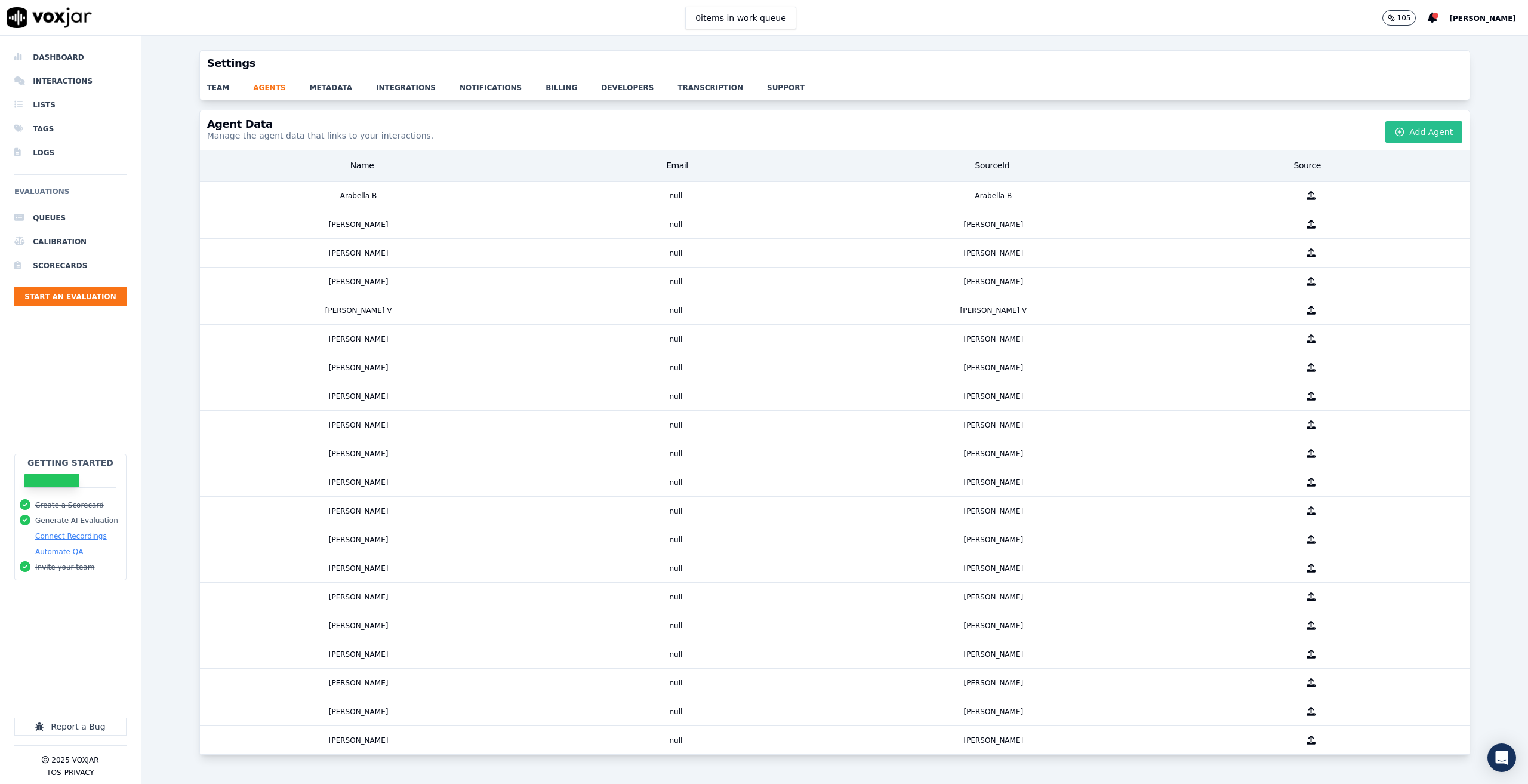
click at [1285, 133] on button "Add Agent" at bounding box center [1424, 132] width 77 height 21
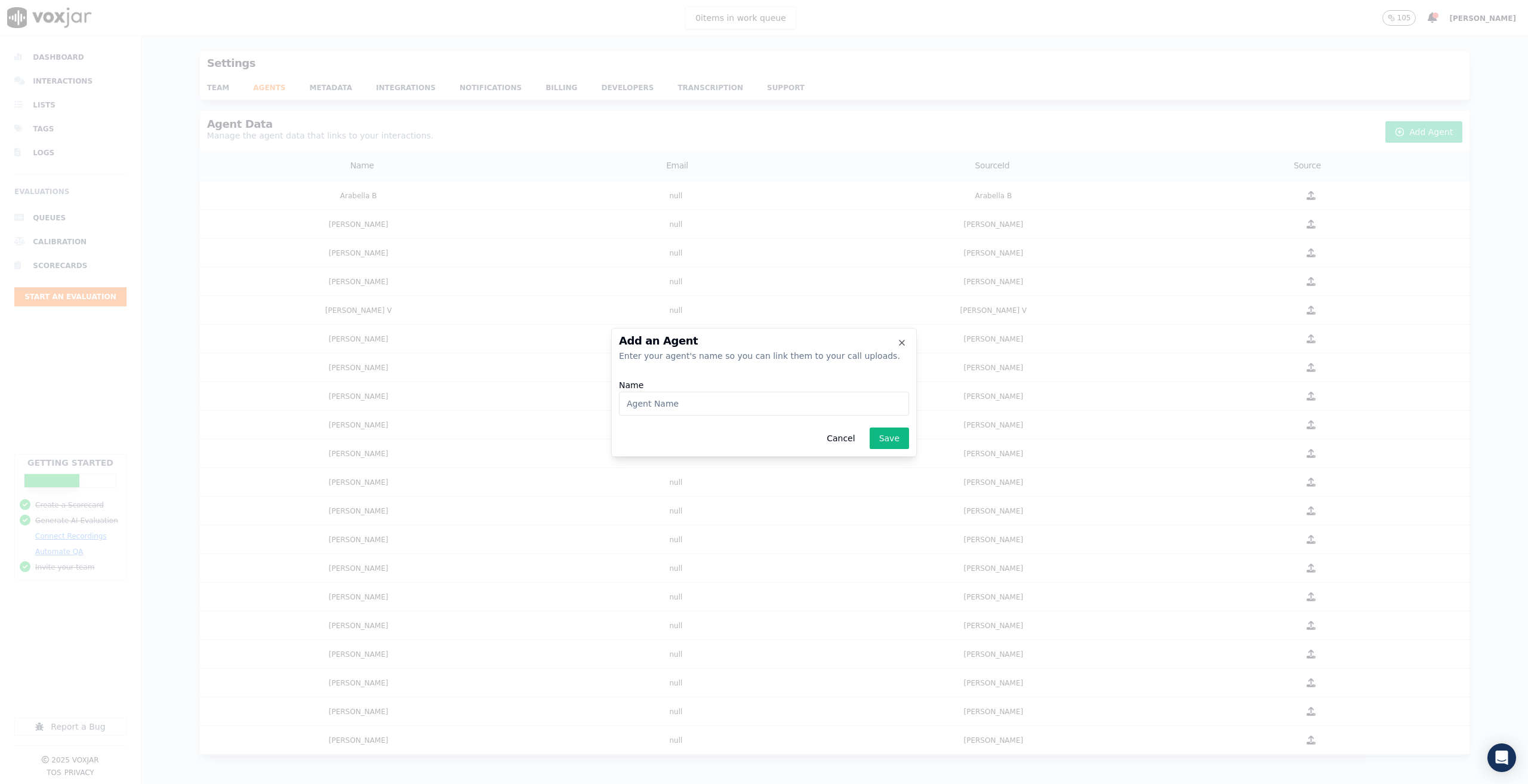
click at [735, 409] on input "Name" at bounding box center [764, 403] width 290 height 24
type input "Dakota K"
click at [898, 439] on button "Save" at bounding box center [889, 438] width 39 height 21
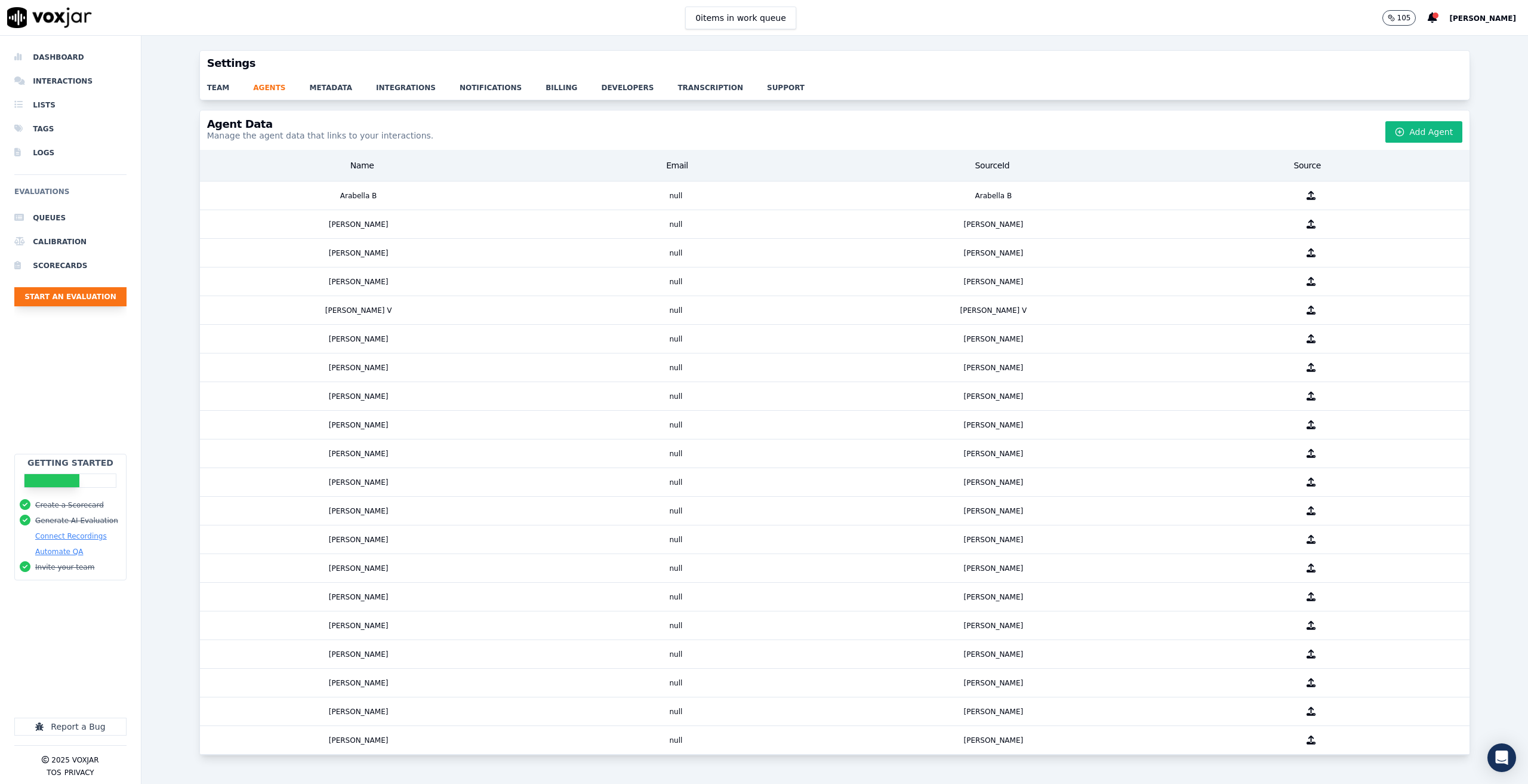
click at [84, 293] on button "Start an Evaluation" at bounding box center [70, 296] width 112 height 19
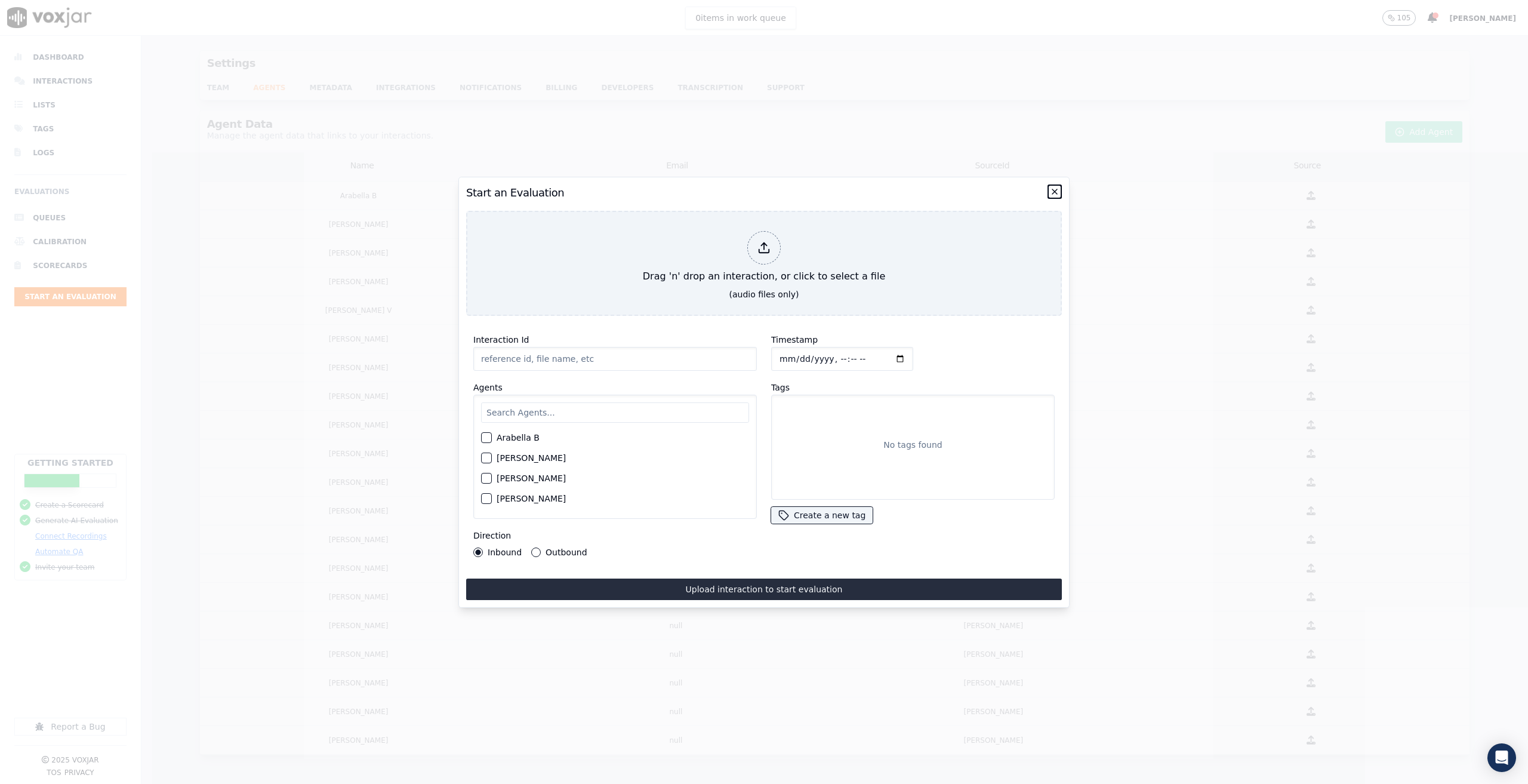
click at [1054, 188] on icon "button" at bounding box center [1054, 191] width 10 height 10
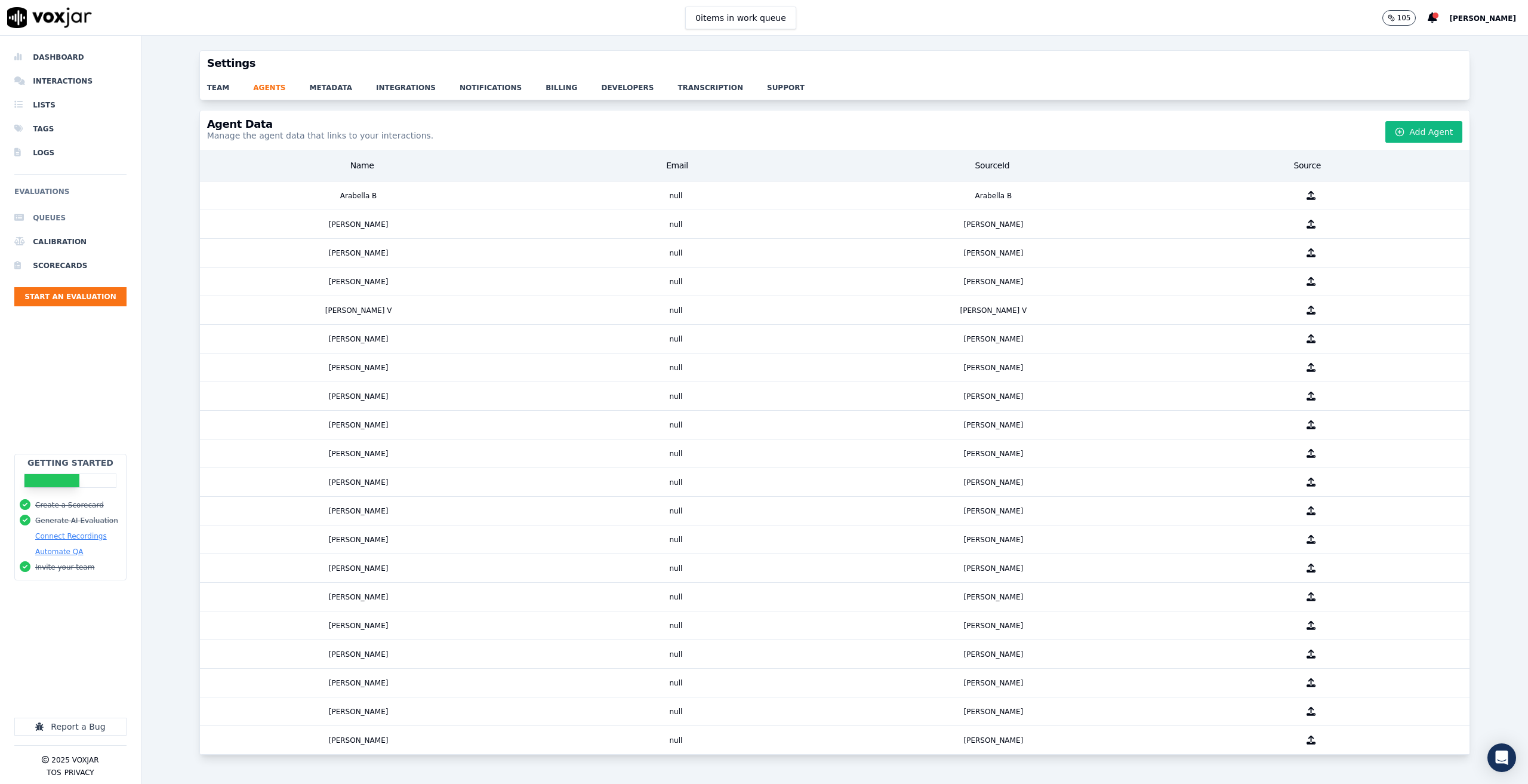
click at [51, 208] on li "Queues" at bounding box center [70, 218] width 112 height 24
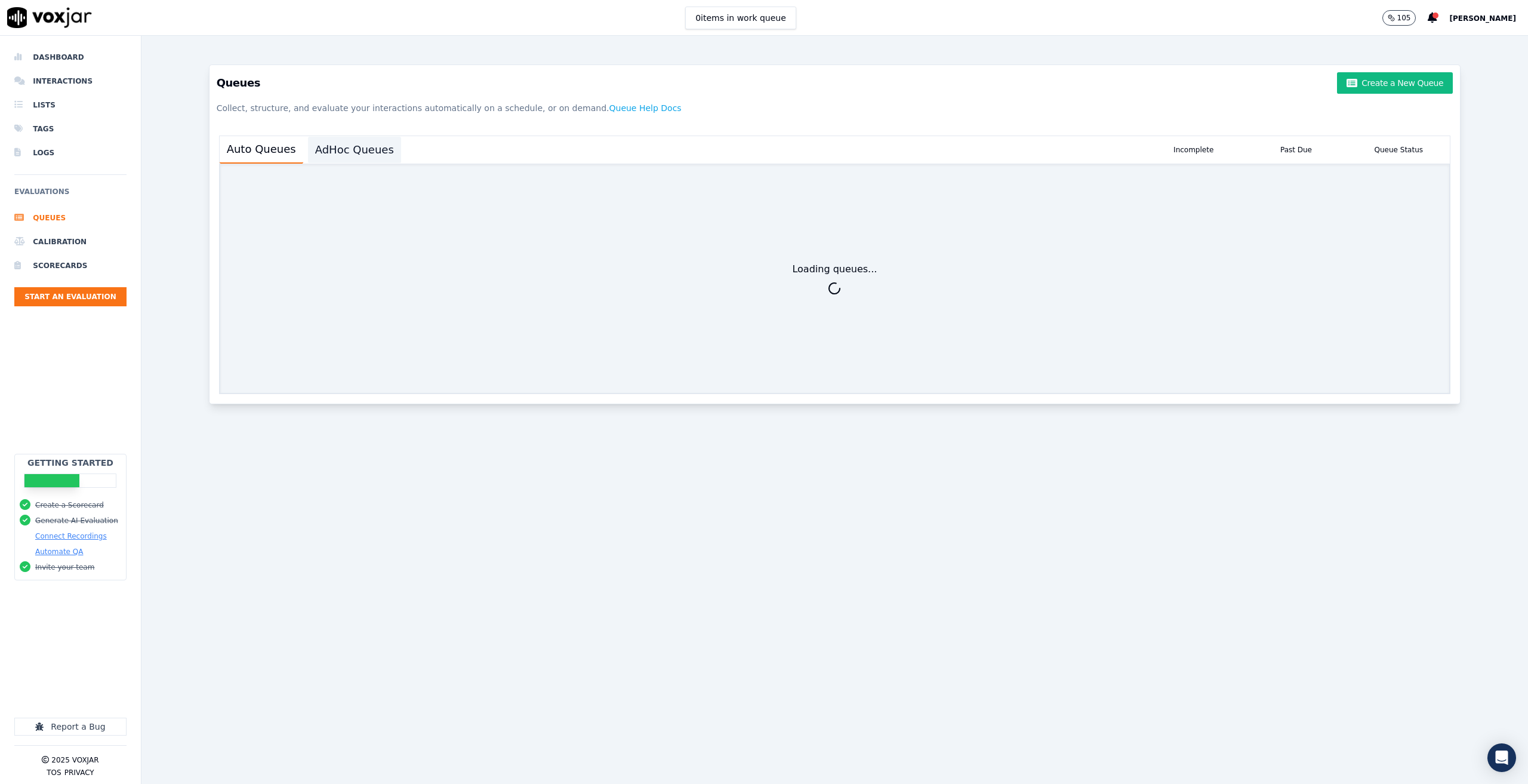
click at [342, 154] on button "AdHoc Queues" at bounding box center [354, 149] width 93 height 26
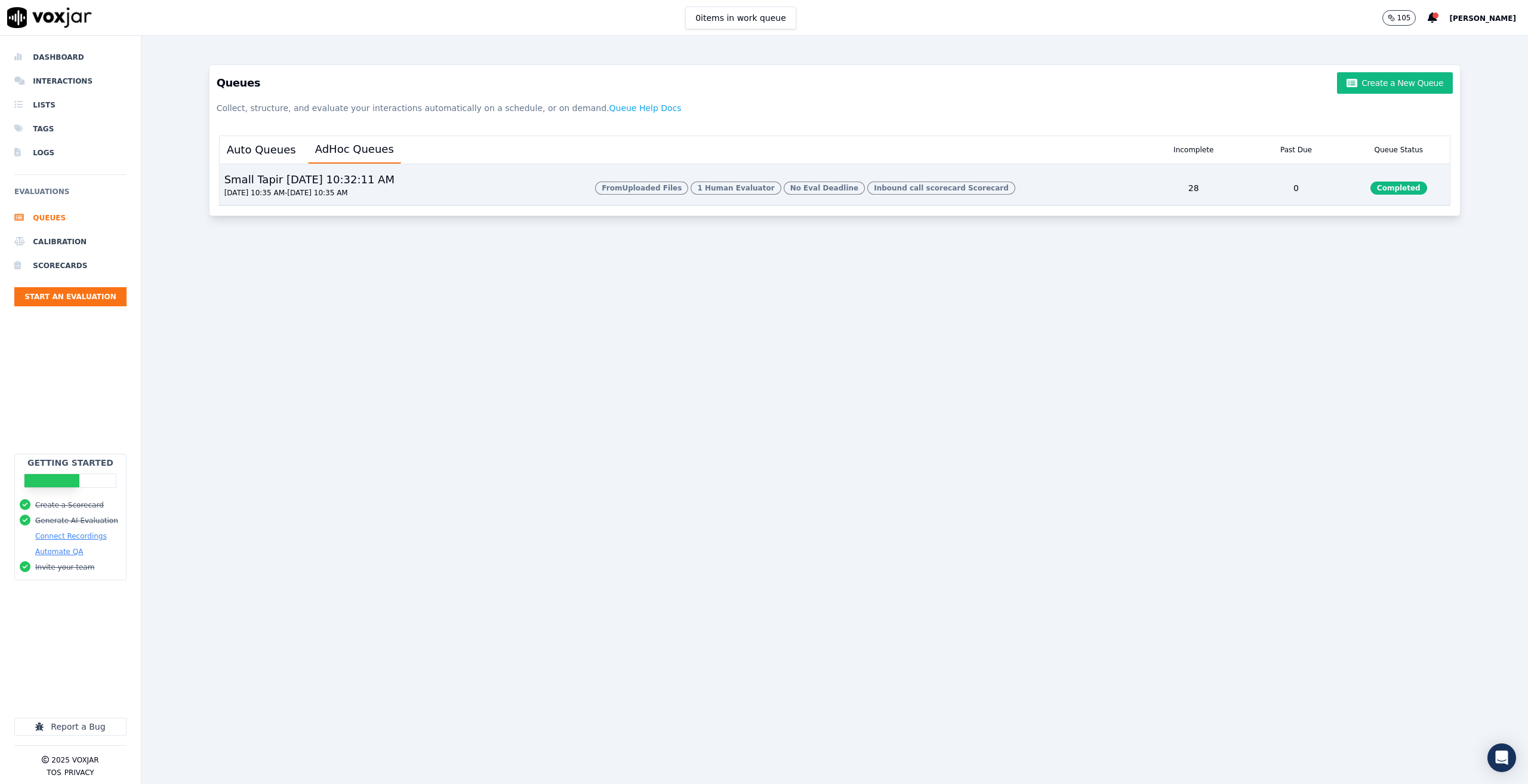
click at [456, 201] on div "Small Tapir 8/11/2025, 10:32:11 AM 08/10/2025 10:35 AM - 08/11/2025 10:35 AM" at bounding box center [402, 187] width 367 height 33
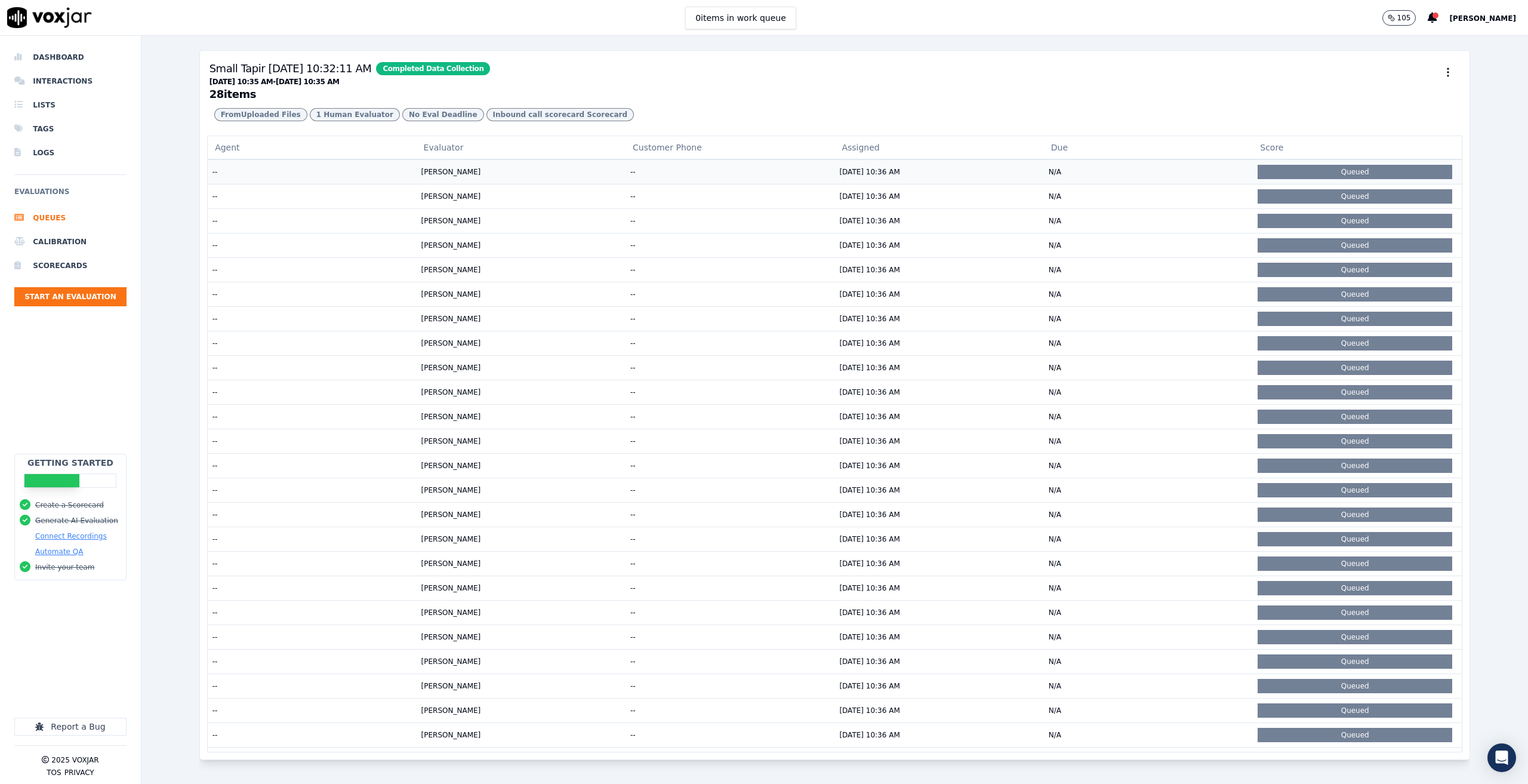
click at [591, 184] on td "Michele" at bounding box center [521, 171] width 209 height 24
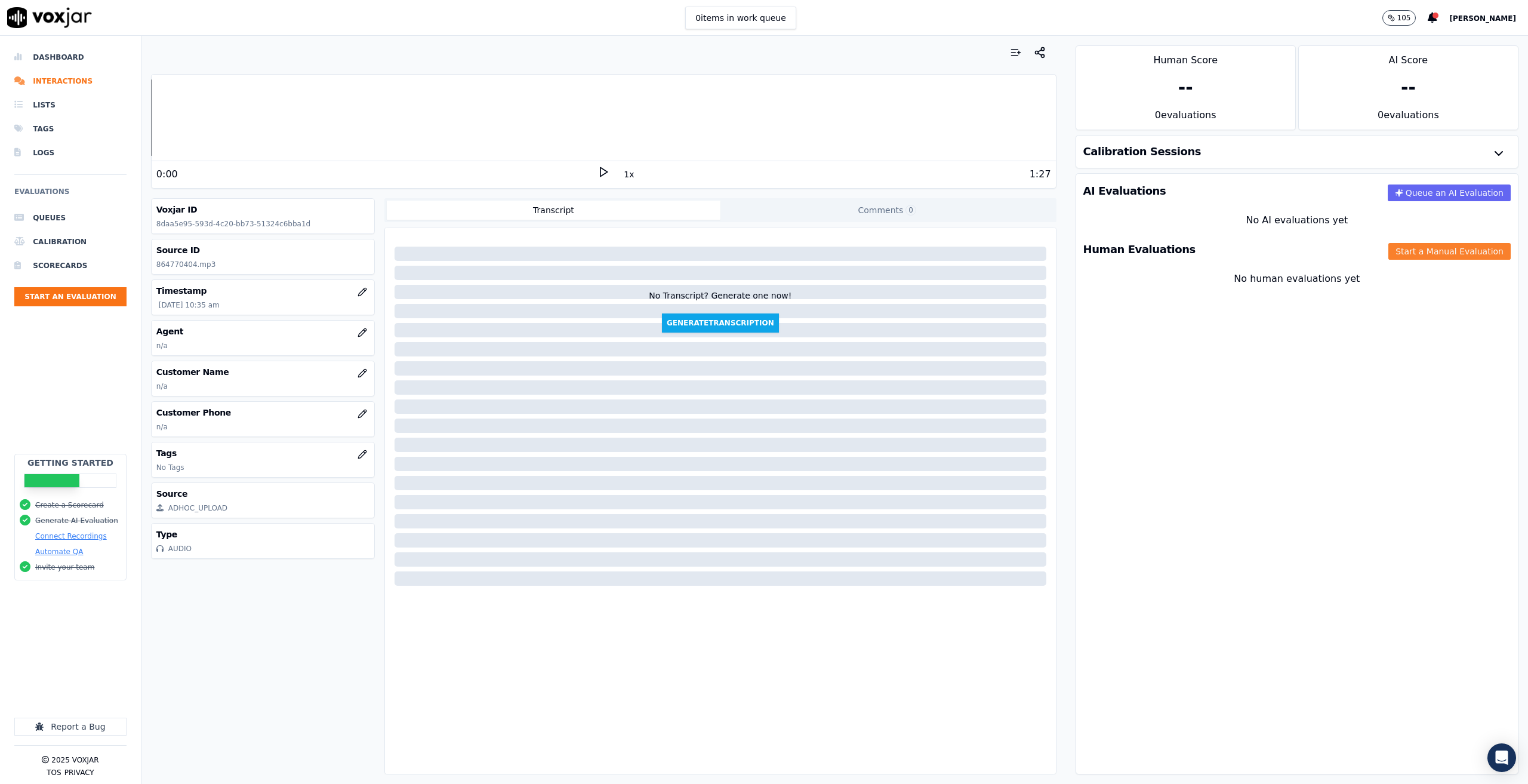
click at [1285, 247] on button "Start a Manual Evaluation" at bounding box center [1450, 251] width 122 height 17
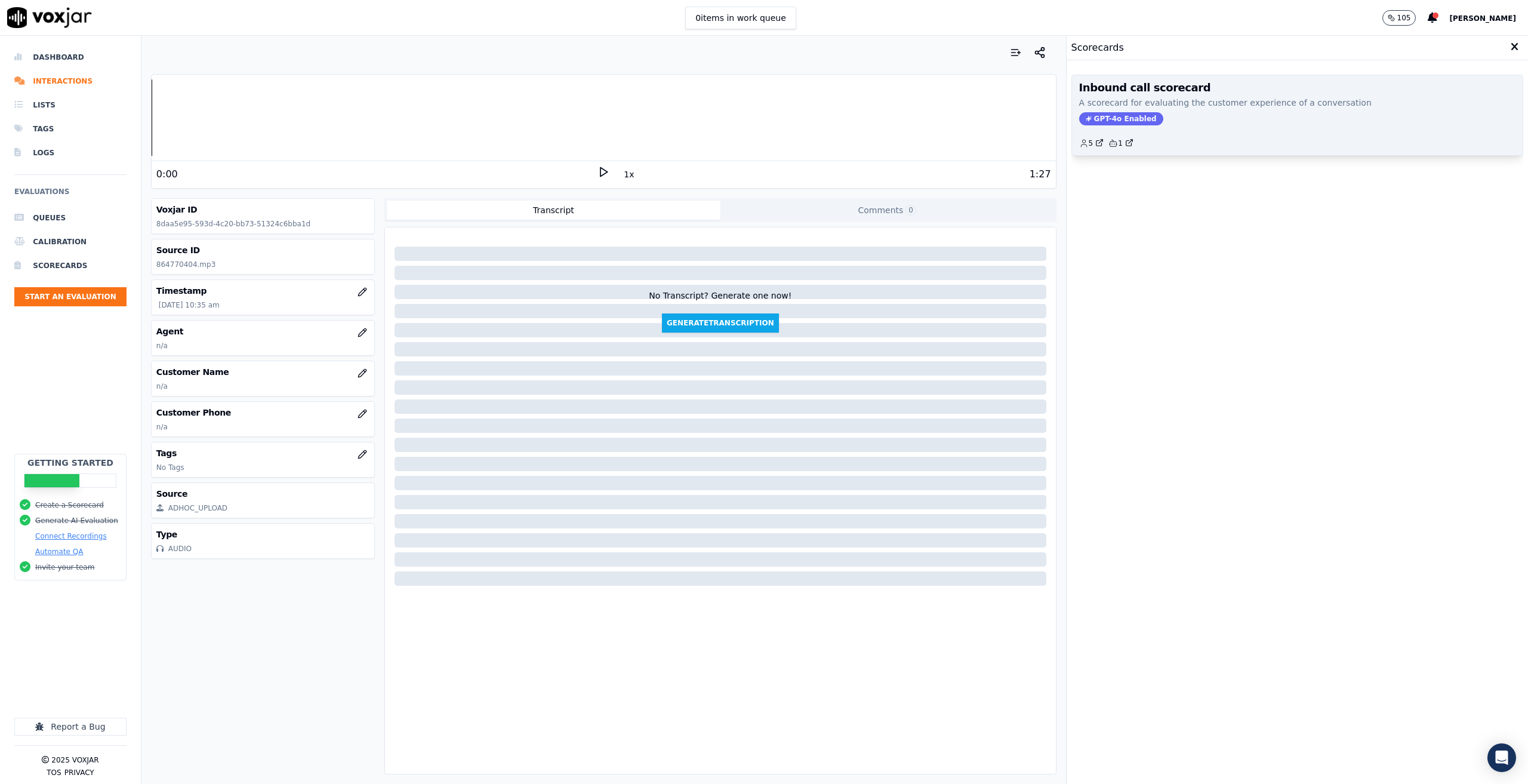
click at [1259, 110] on div "Inbound call scorecard A scorecard for evaluating the customer experience of a …" at bounding box center [1297, 115] width 450 height 80
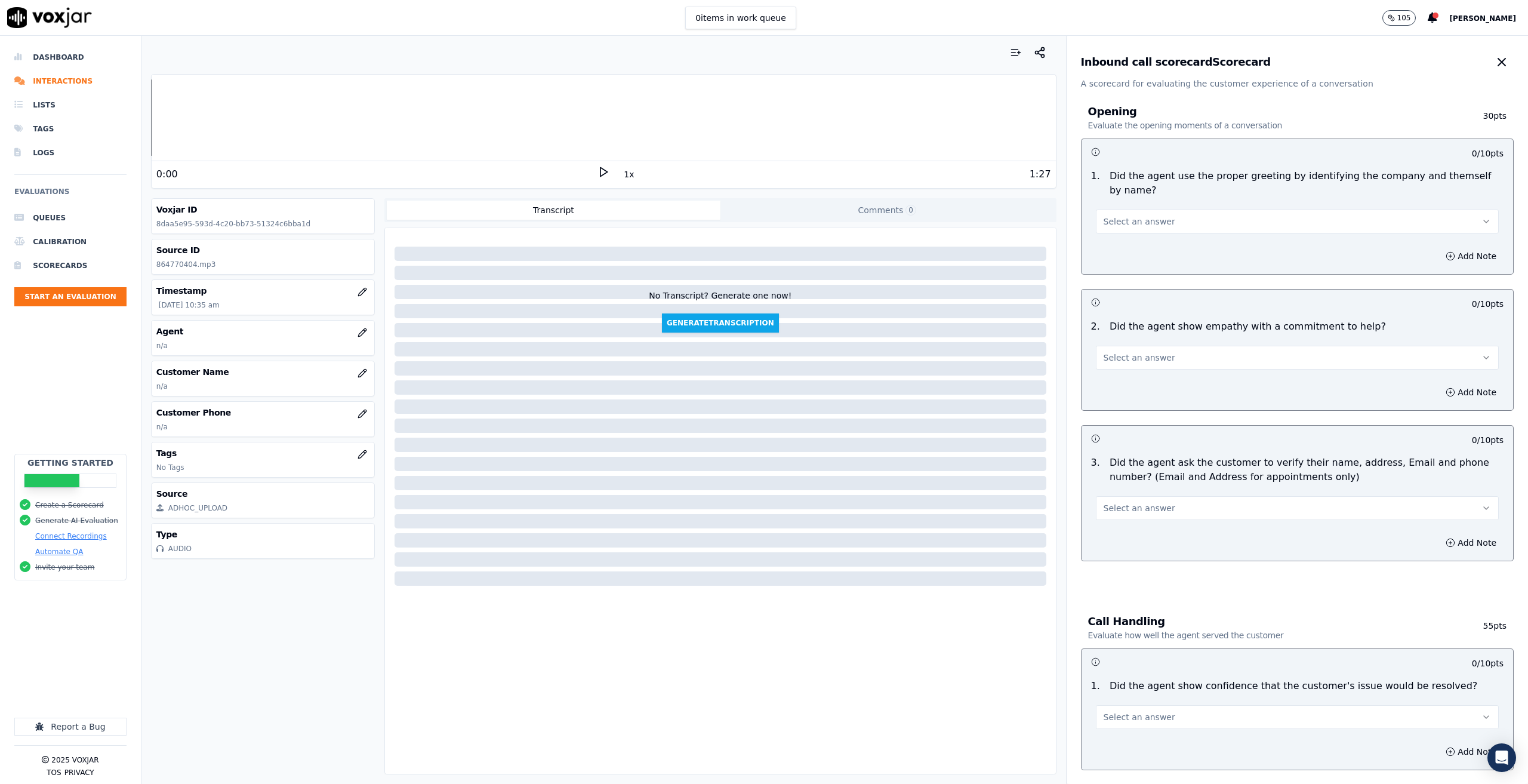
click at [601, 172] on icon at bounding box center [603, 171] width 12 height 12
click at [358, 331] on icon "button" at bounding box center [362, 332] width 10 height 10
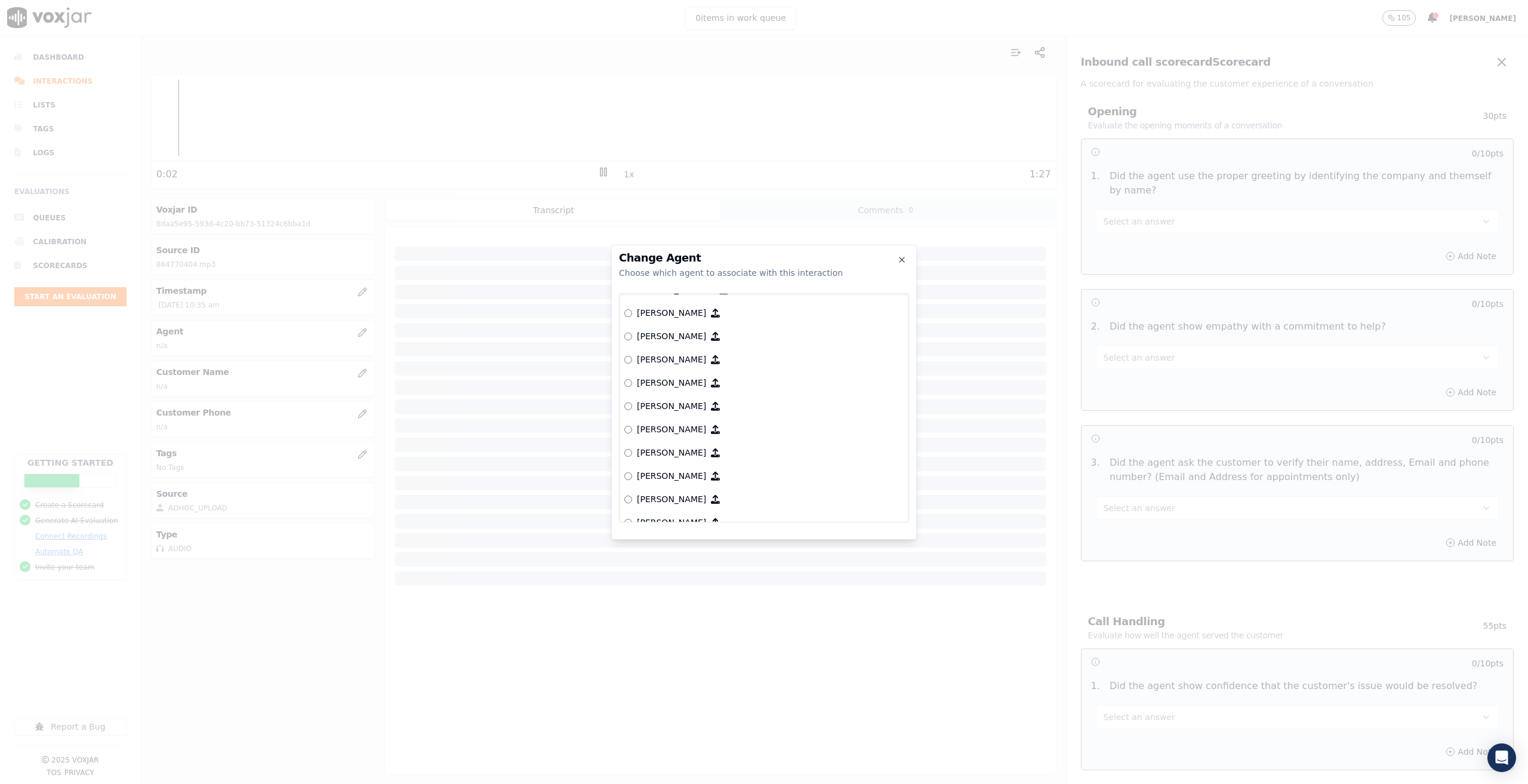
scroll to position [120, 0]
click at [833, 532] on button "Connect This Agent" at bounding box center [858, 532] width 101 height 21
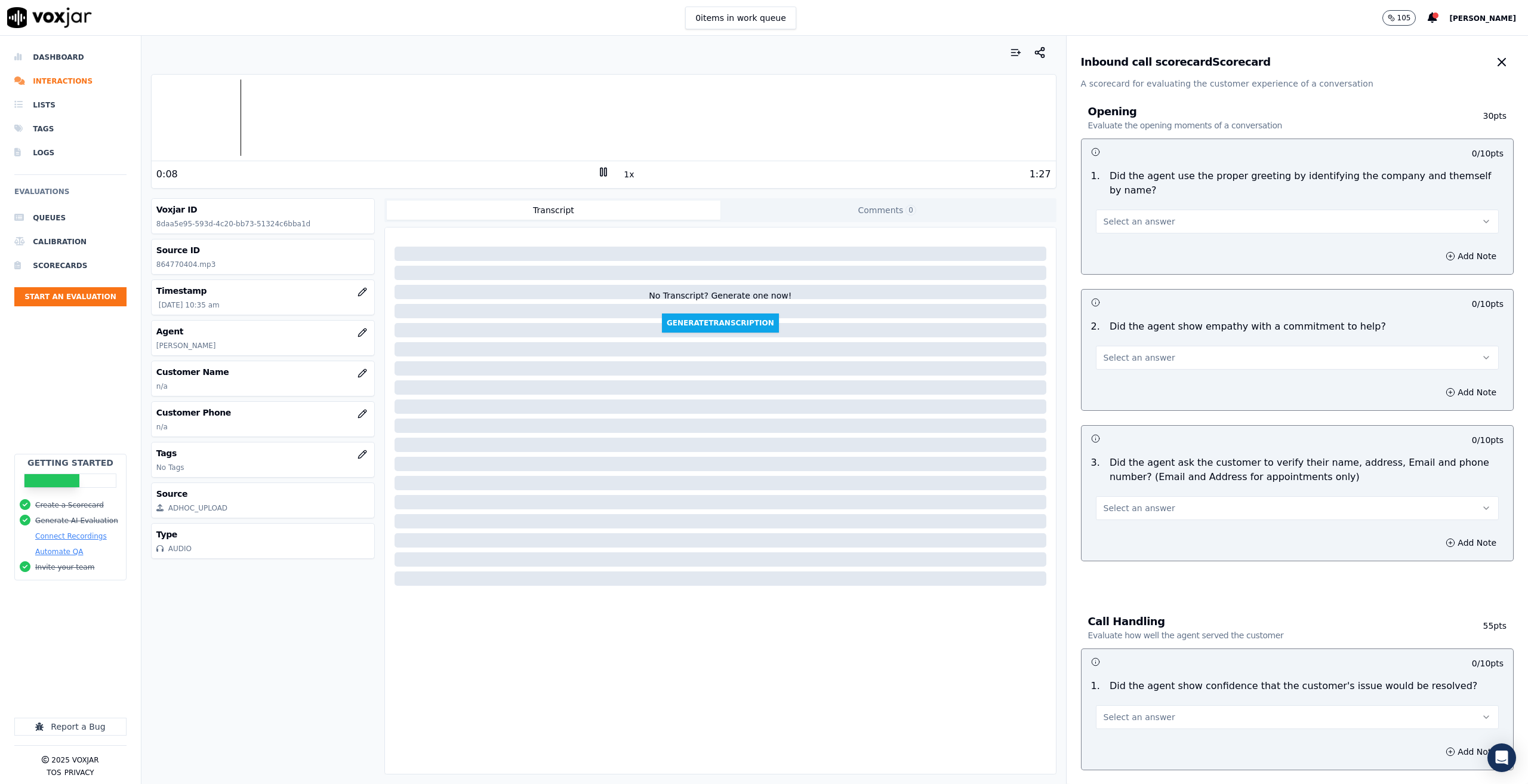
click at [1285, 210] on button "Select an answer" at bounding box center [1298, 221] width 403 height 24
click at [1183, 224] on div "Yes No N/A" at bounding box center [1278, 253] width 387 height 62
click at [1177, 239] on div "Yes" at bounding box center [1278, 234] width 382 height 19
click at [1216, 346] on button "Select an answer" at bounding box center [1298, 358] width 403 height 24
click at [1144, 369] on div "Yes" at bounding box center [1278, 369] width 382 height 19
